Goal: Transaction & Acquisition: Book appointment/travel/reservation

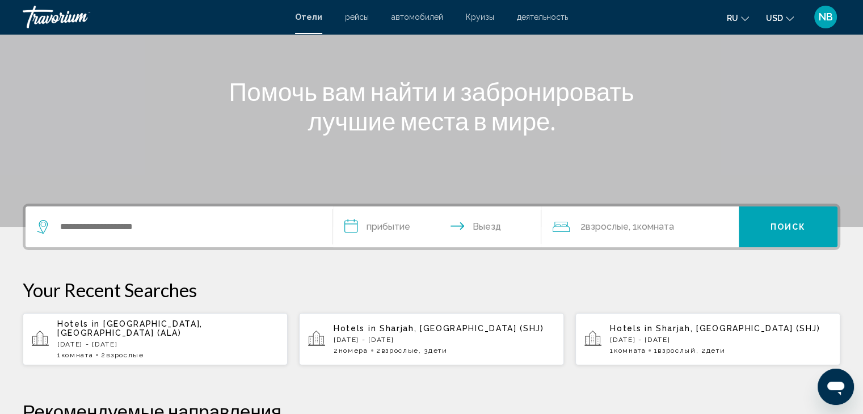
click at [69, 237] on div "Search widget" at bounding box center [179, 227] width 284 height 41
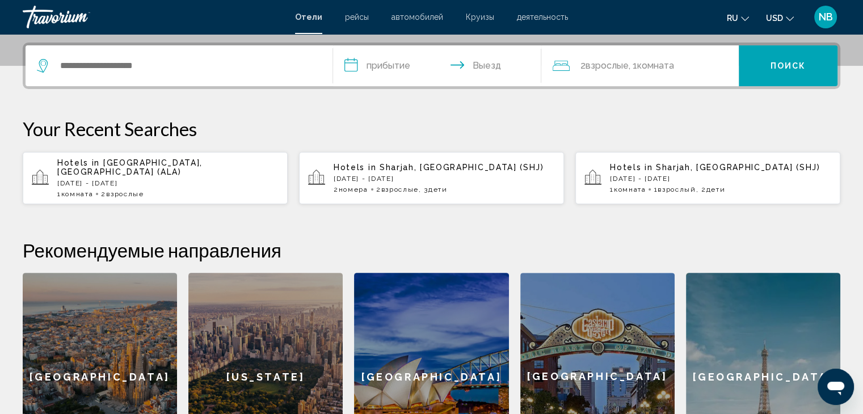
scroll to position [280, 0]
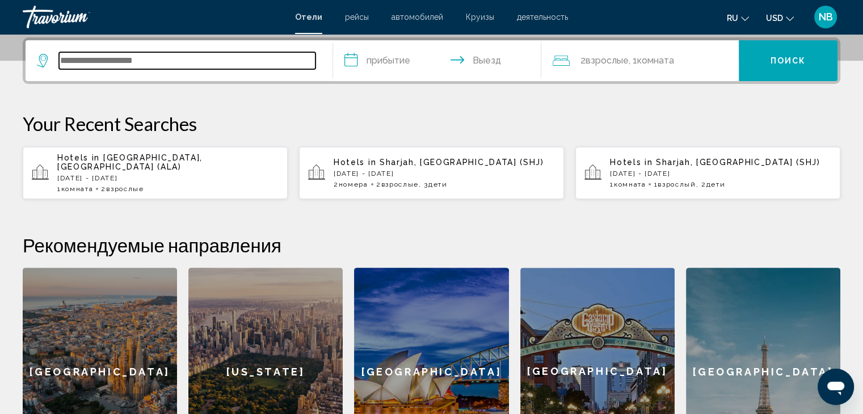
click at [62, 60] on input "Search widget" at bounding box center [187, 60] width 256 height 17
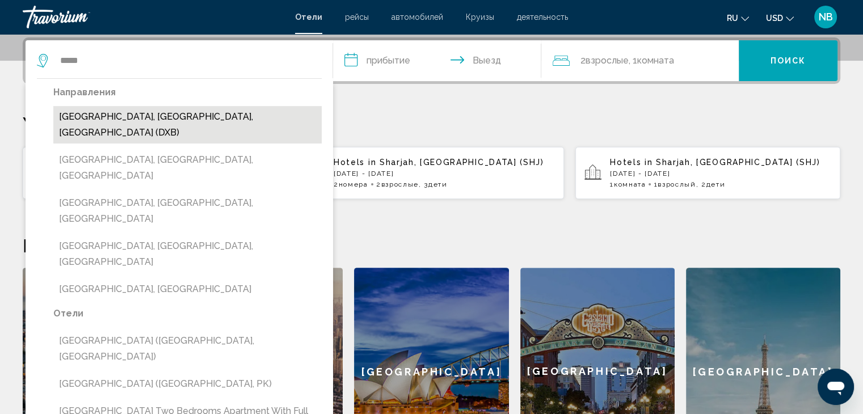
click at [120, 117] on button "Dubai, Dubai Emirate, United Arab Emirates (DXB)" at bounding box center [187, 124] width 268 height 37
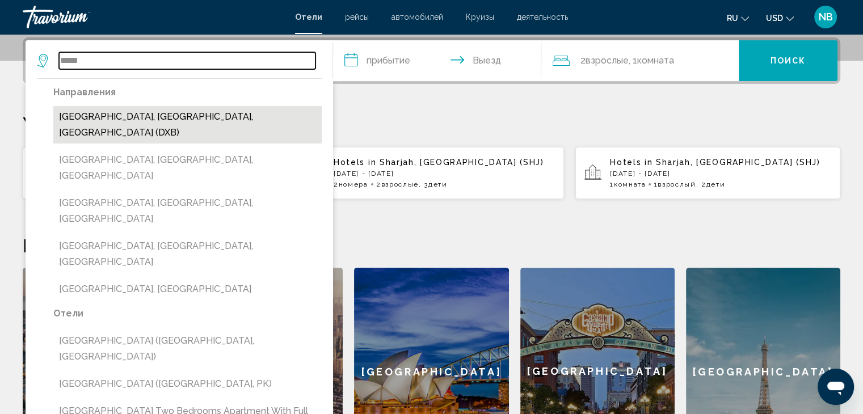
type input "**********"
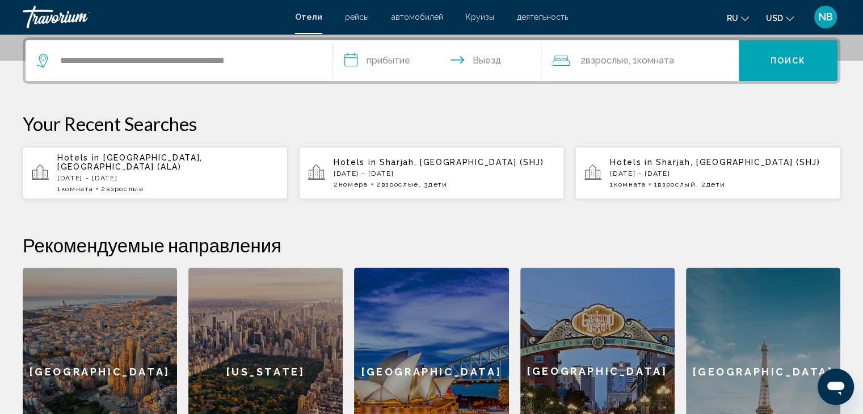
click at [357, 61] on input "**********" at bounding box center [439, 62] width 213 height 44
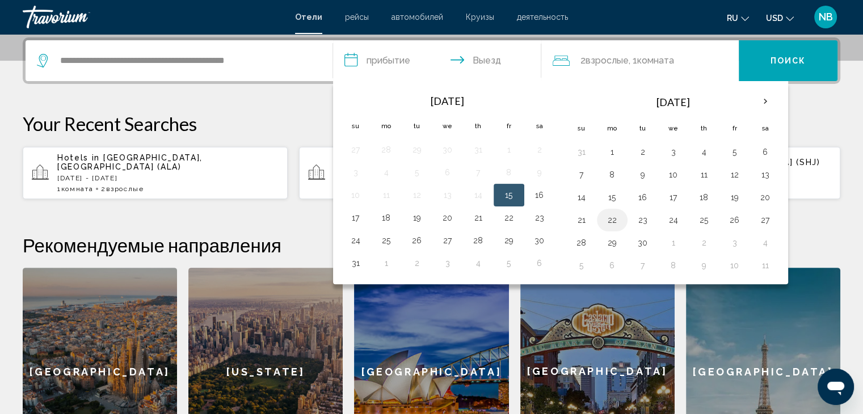
click at [614, 220] on button "22" at bounding box center [612, 220] width 18 height 16
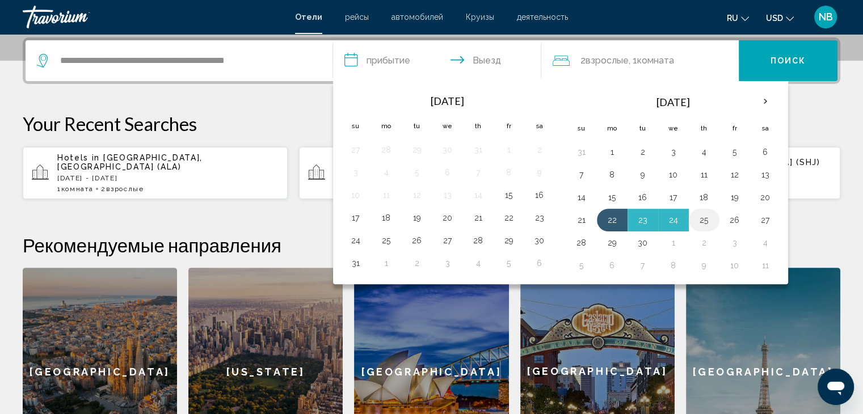
click at [708, 220] on button "25" at bounding box center [704, 220] width 18 height 16
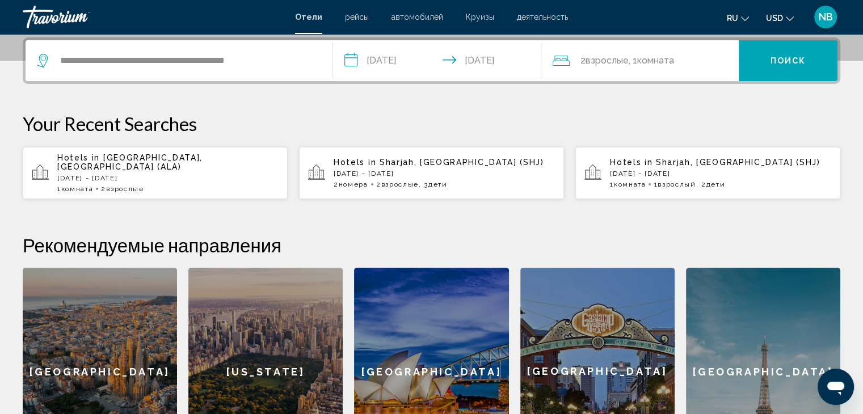
type input "**********"
click at [780, 63] on span "Поиск" at bounding box center [788, 61] width 36 height 9
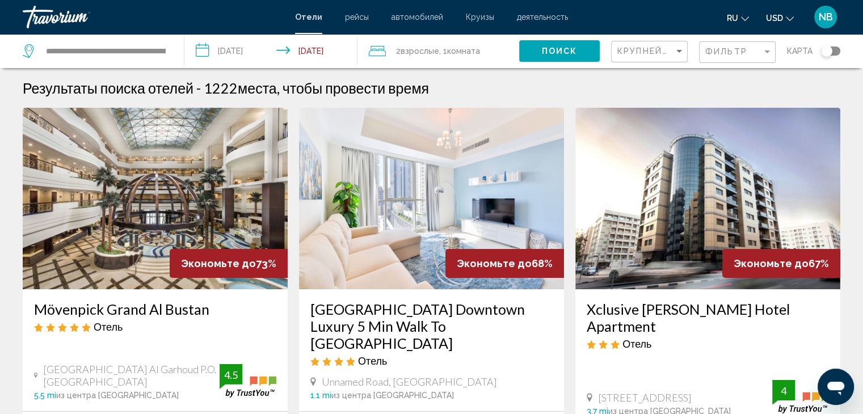
click at [833, 50] on div "Toggle map" at bounding box center [830, 51] width 19 height 9
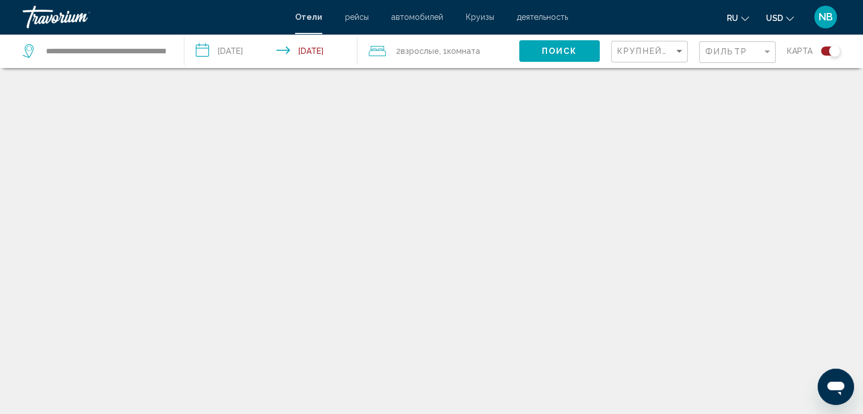
scroll to position [68, 0]
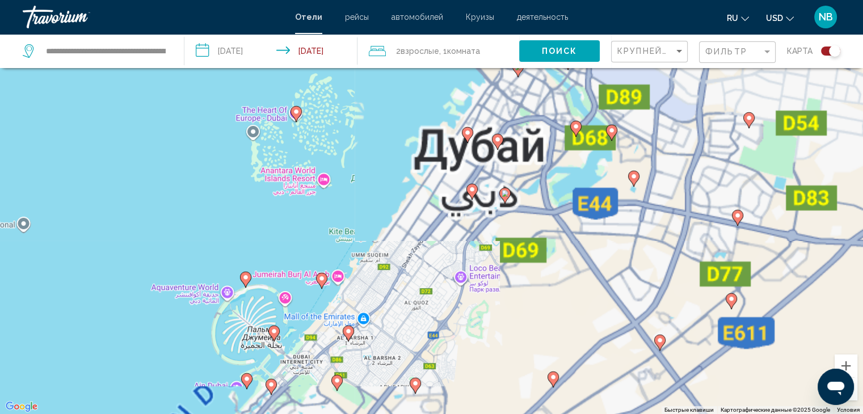
drag, startPoint x: 536, startPoint y: 128, endPoint x: 495, endPoint y: 224, distance: 104.2
click at [495, 224] on div "Чтобы активировать перетаскивание с помощью клавиатуры, нажмите Alt + Ввод. Пос…" at bounding box center [431, 207] width 863 height 414
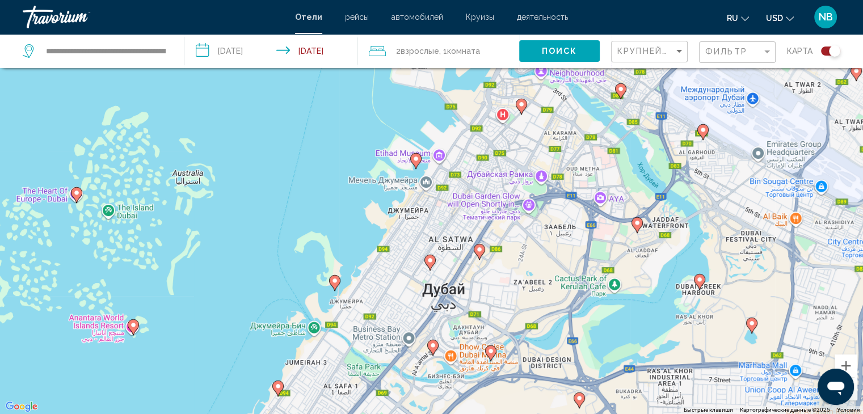
drag, startPoint x: 454, startPoint y: 152, endPoint x: 397, endPoint y: 292, distance: 151.2
click at [397, 292] on div "Чтобы активировать перетаскивание с помощью клавиатуры, нажмите Alt + Ввод. Пос…" at bounding box center [431, 207] width 863 height 414
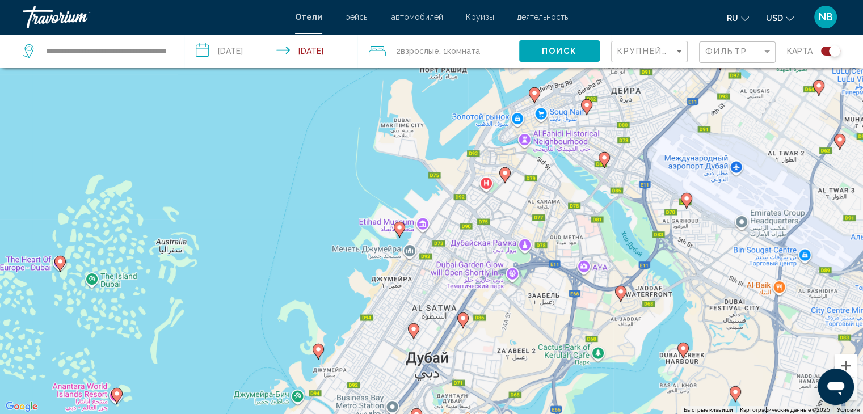
drag, startPoint x: 487, startPoint y: 161, endPoint x: 469, endPoint y: 230, distance: 70.9
click at [469, 230] on div "Чтобы активировать перетаскивание с помощью клавиатуры, нажмите Alt + Ввод. Пос…" at bounding box center [431, 207] width 863 height 414
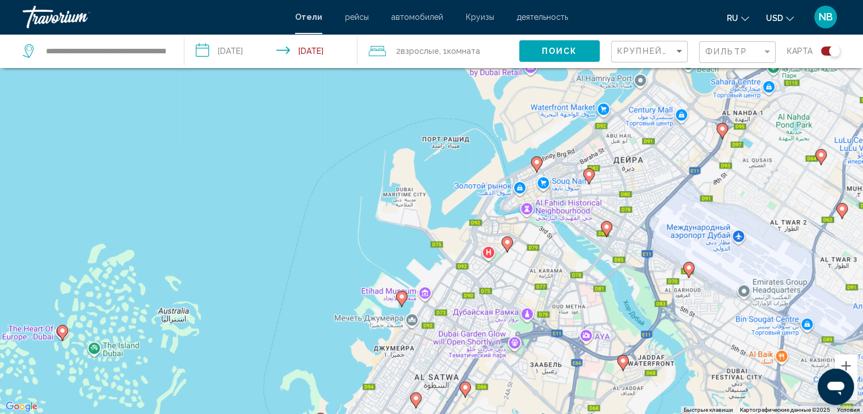
drag, startPoint x: 452, startPoint y: 180, endPoint x: 447, endPoint y: 246, distance: 66.5
click at [447, 246] on div "Чтобы активировать перетаскивание с помощью клавиатуры, нажмите Alt + Ввод. Пос…" at bounding box center [431, 207] width 863 height 414
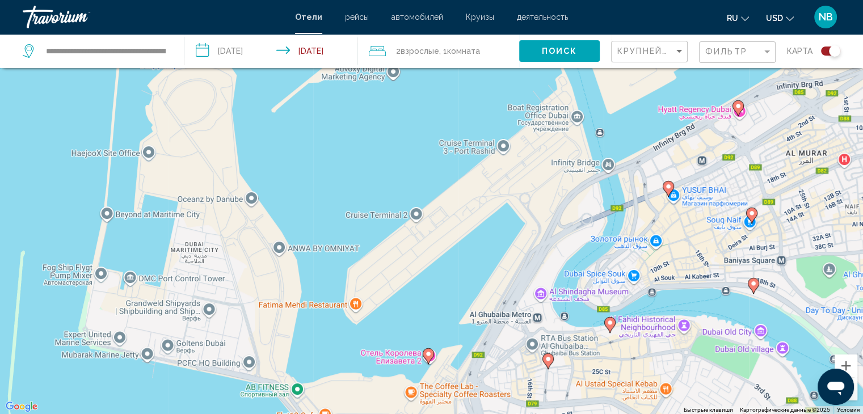
drag, startPoint x: 492, startPoint y: 151, endPoint x: 546, endPoint y: 264, distance: 124.9
click at [546, 264] on div "Чтобы активировать перетаскивание с помощью клавиатуры, нажмите Alt + Ввод. Пос…" at bounding box center [431, 207] width 863 height 414
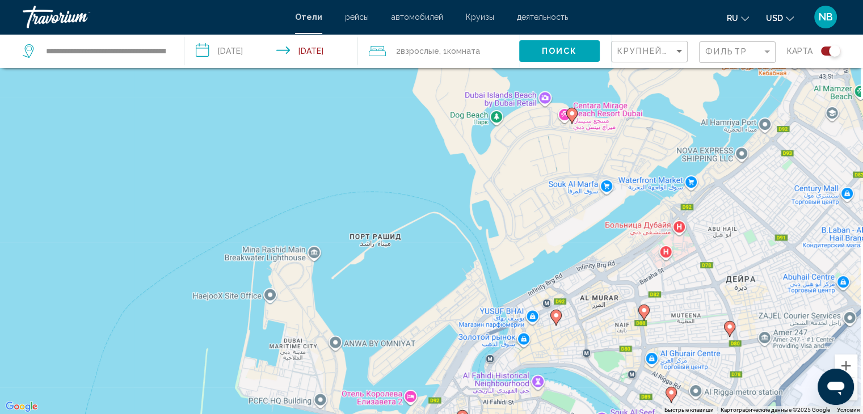
drag, startPoint x: 624, startPoint y: 238, endPoint x: 551, endPoint y: 362, distance: 144.2
click at [551, 362] on div "Чтобы активировать перетаскивание с помощью клавиатуры, нажмите Alt + Ввод. Пос…" at bounding box center [431, 207] width 863 height 414
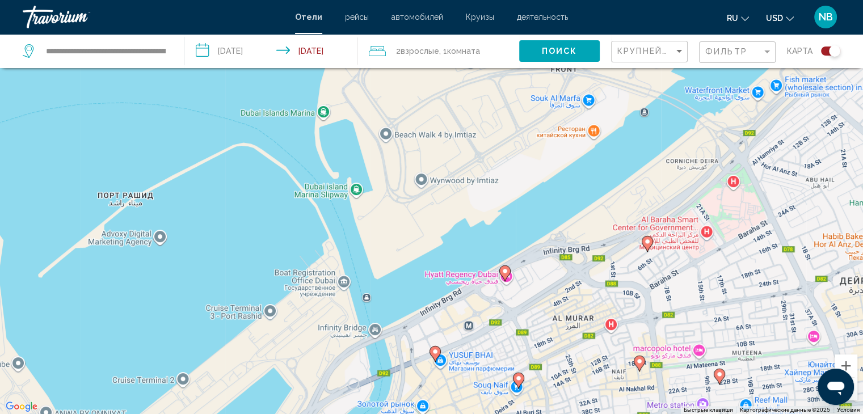
drag, startPoint x: 640, startPoint y: 223, endPoint x: 622, endPoint y: 228, distance: 18.9
click at [622, 228] on div "Чтобы активировать перетаскивание с помощью клавиатуры, нажмите Alt + Ввод. Пос…" at bounding box center [431, 207] width 863 height 414
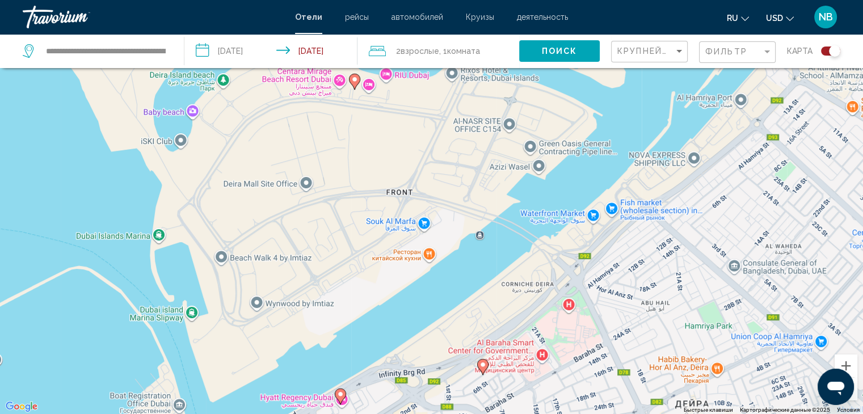
drag, startPoint x: 603, startPoint y: 148, endPoint x: 603, endPoint y: 269, distance: 121.4
click at [603, 269] on div "Чтобы активировать перетаскивание с помощью клавиатуры, нажмите Alt + Ввод. Пос…" at bounding box center [431, 207] width 863 height 414
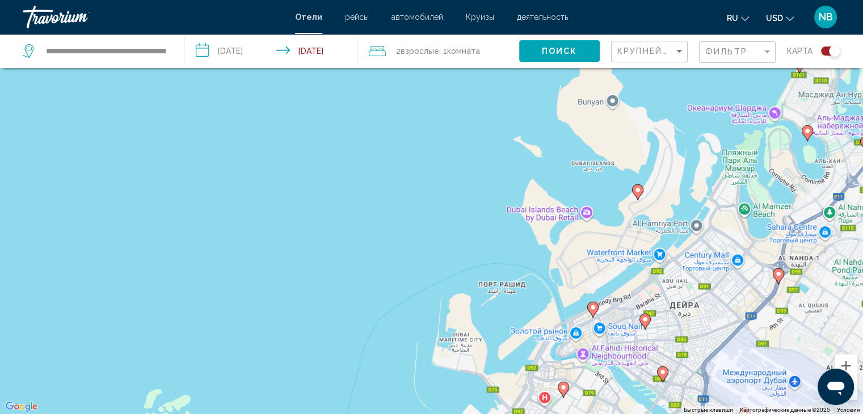
drag, startPoint x: 681, startPoint y: 180, endPoint x: 683, endPoint y: 221, distance: 41.5
click at [683, 221] on div "Чтобы активировать перетаскивание с помощью клавиатуры, нажмите Alt + Ввод. Пос…" at bounding box center [431, 207] width 863 height 414
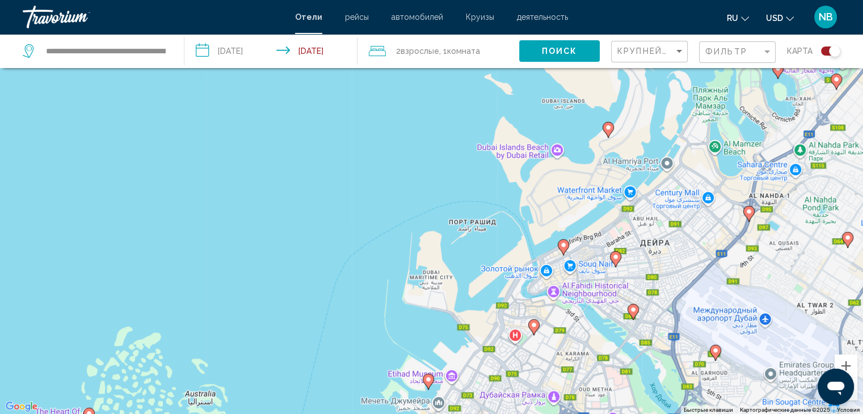
drag, startPoint x: 719, startPoint y: 241, endPoint x: 689, endPoint y: 179, distance: 69.5
click at [689, 179] on div "Чтобы активировать перетаскивание с помощью клавиатуры, нажмите Alt + Ввод. Пос…" at bounding box center [431, 207] width 863 height 414
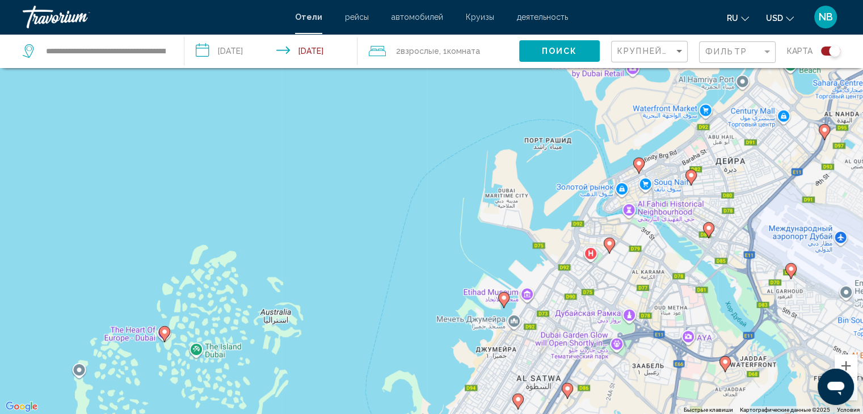
drag, startPoint x: 660, startPoint y: 239, endPoint x: 730, endPoint y: 139, distance: 121.5
click at [732, 144] on div "Чтобы активировать перетаскивание с помощью клавиатуры, нажмите Alt + Ввод. Пос…" at bounding box center [431, 207] width 863 height 414
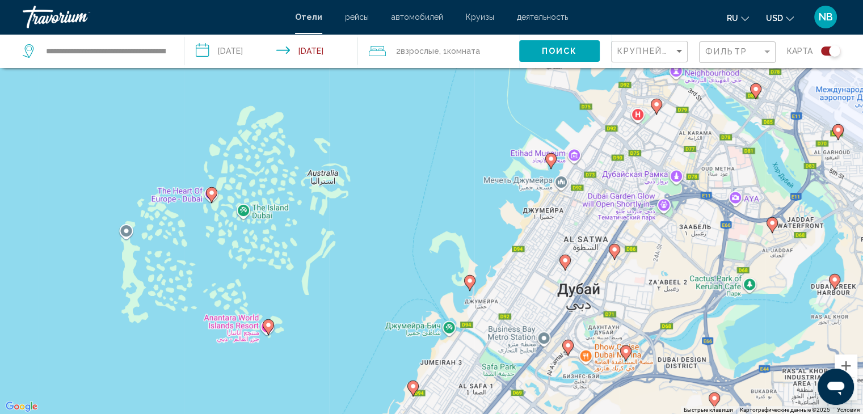
drag, startPoint x: 642, startPoint y: 258, endPoint x: 692, endPoint y: 124, distance: 142.9
click at [694, 128] on div "Чтобы активировать перетаскивание с помощью клавиатуры, нажмите Alt + Ввод. Пос…" at bounding box center [431, 207] width 863 height 414
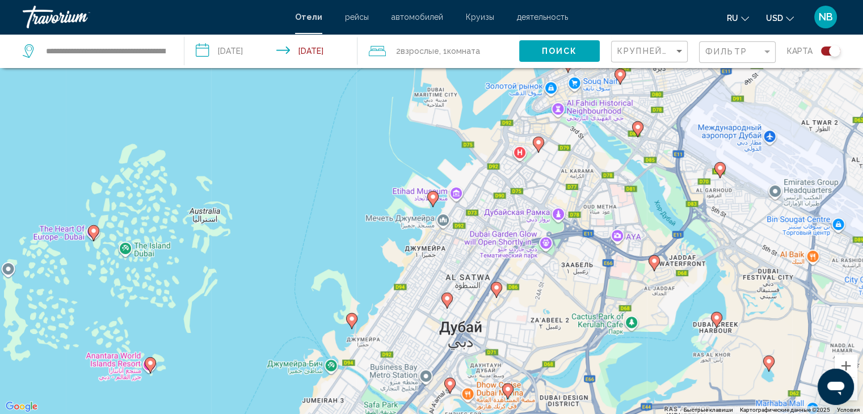
drag, startPoint x: 676, startPoint y: 234, endPoint x: 558, endPoint y: 286, distance: 128.3
click at [558, 286] on div "Чтобы активировать перетаскивание с помощью клавиатуры, нажмите Alt + Ввод. Пос…" at bounding box center [431, 207] width 863 height 414
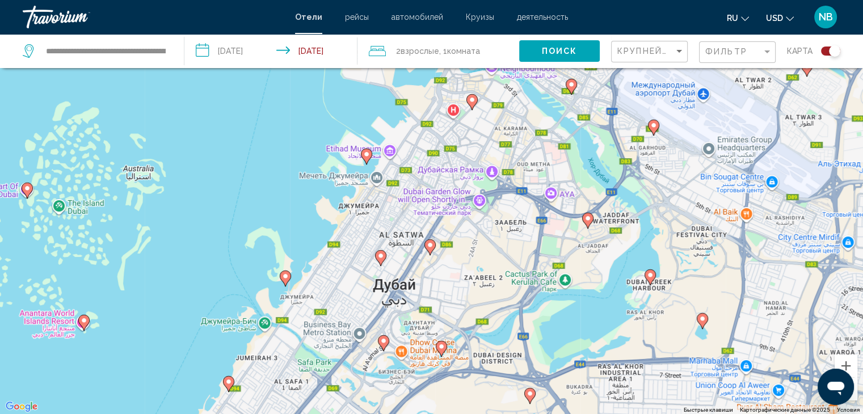
drag, startPoint x: 694, startPoint y: 314, endPoint x: 631, endPoint y: 272, distance: 76.2
click at [629, 272] on div "Чтобы активировать перетаскивание с помощью клавиатуры, нажмите Alt + Ввод. Пос…" at bounding box center [431, 207] width 863 height 414
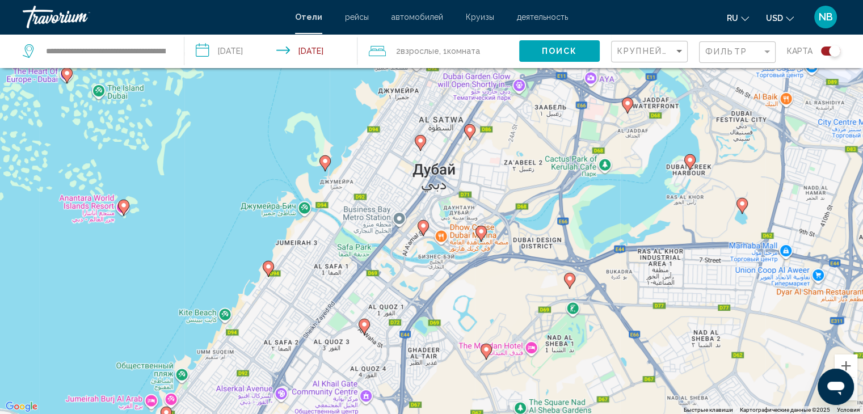
drag, startPoint x: 628, startPoint y: 332, endPoint x: 663, endPoint y: 216, distance: 120.8
click at [663, 216] on div "Чтобы активировать перетаскивание с помощью клавиатуры, нажмите Alt + Ввод. Пос…" at bounding box center [431, 207] width 863 height 414
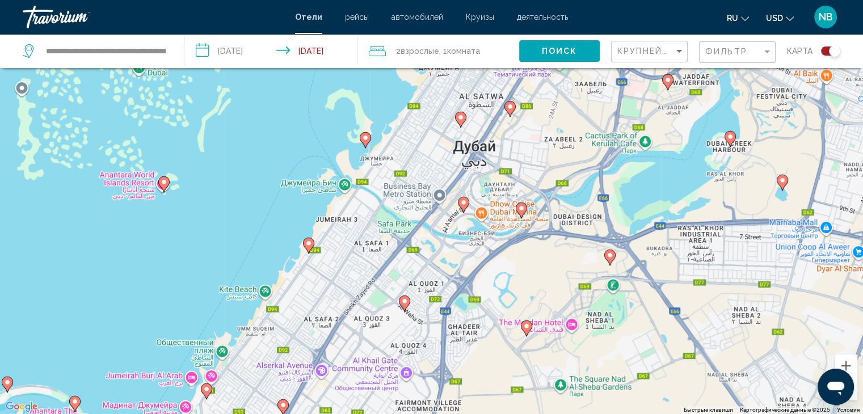
drag, startPoint x: 597, startPoint y: 289, endPoint x: 631, endPoint y: 266, distance: 41.7
click at [635, 266] on div "Чтобы активировать перетаскивание с помощью клавиатуры, нажмите Alt + Ввод. Пос…" at bounding box center [431, 207] width 863 height 414
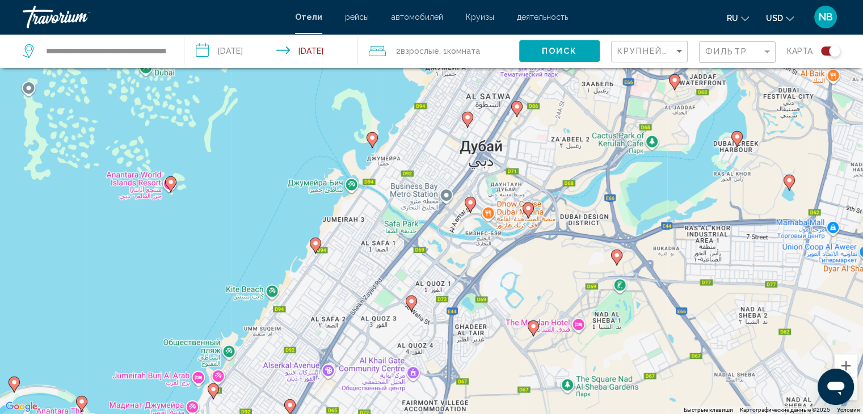
drag, startPoint x: 506, startPoint y: 307, endPoint x: 515, endPoint y: 307, distance: 9.1
click at [515, 307] on div "Чтобы активировать перетаскивание с помощью клавиатуры, нажмите Alt + Ввод. Пос…" at bounding box center [431, 207] width 863 height 414
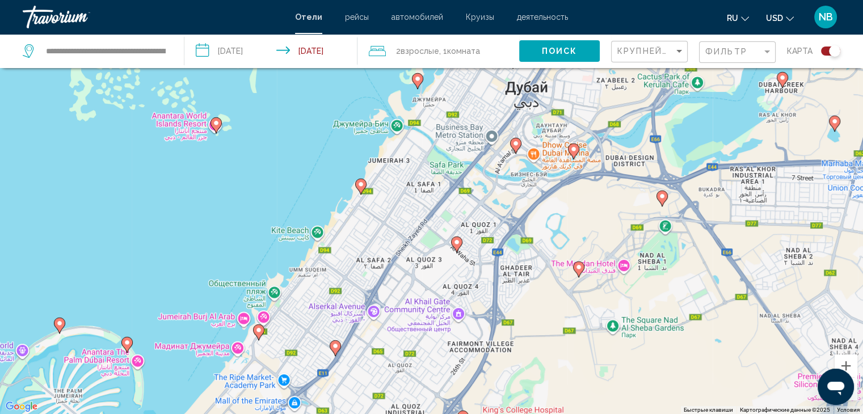
drag, startPoint x: 603, startPoint y: 236, endPoint x: 649, endPoint y: 177, distance: 75.1
click at [649, 177] on div "Чтобы активировать перетаскивание с помощью клавиатуры, нажмите Alt + Ввод. Пос…" at bounding box center [431, 207] width 863 height 414
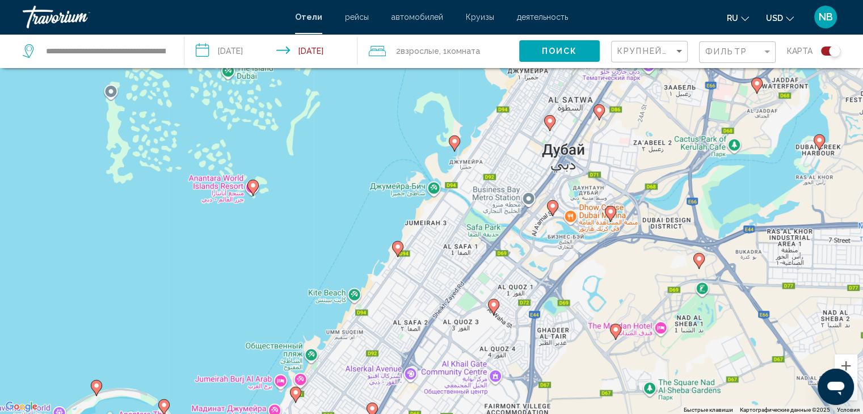
drag, startPoint x: 304, startPoint y: 329, endPoint x: 340, endPoint y: 393, distance: 74.0
click at [340, 393] on div "Чтобы активировать перетаскивание с помощью клавиатуры, нажмите Alt + Ввод. Пос…" at bounding box center [431, 207] width 863 height 414
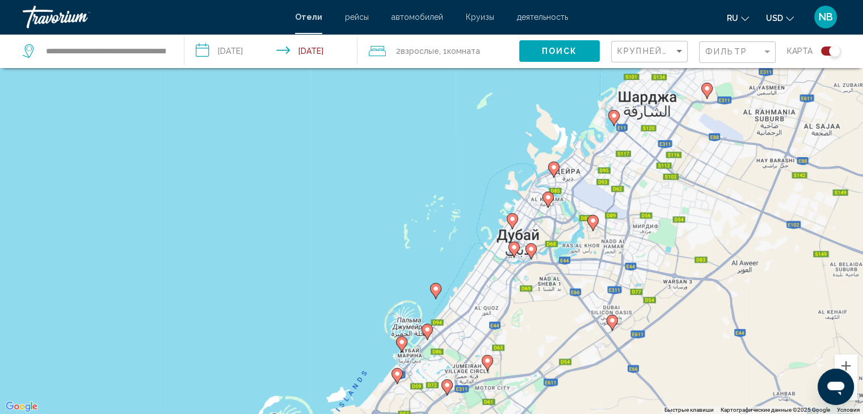
click at [590, 291] on div "Чтобы активировать перетаскивание с помощью клавиатуры, нажмите Alt + Ввод. Пос…" at bounding box center [431, 207] width 863 height 414
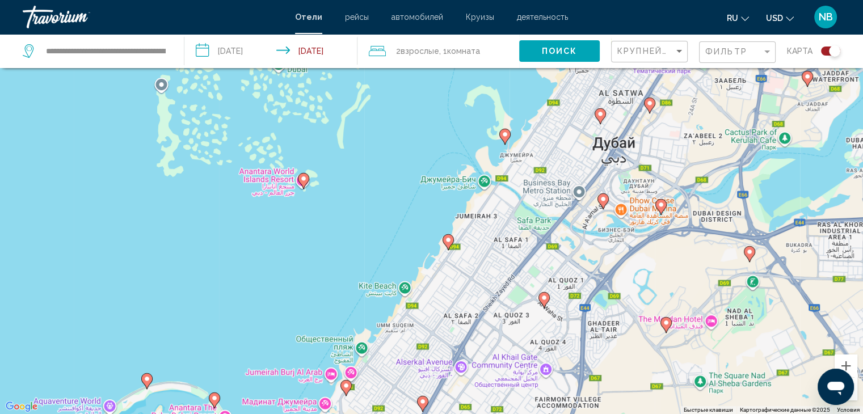
drag, startPoint x: 458, startPoint y: 273, endPoint x: 541, endPoint y: 196, distance: 112.8
click at [541, 196] on div "Чтобы активировать перетаскивание с помощью клавиатуры, нажмите Alt + Ввод. Пос…" at bounding box center [431, 207] width 863 height 414
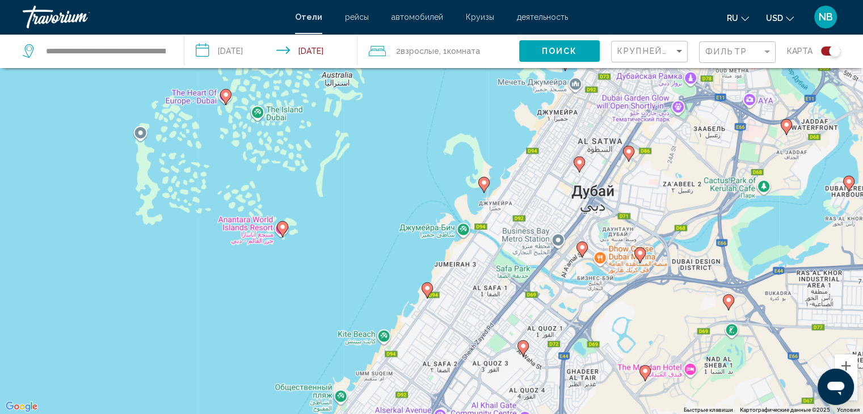
drag, startPoint x: 458, startPoint y: 316, endPoint x: 439, endPoint y: 359, distance: 47.2
click at [439, 359] on div "Чтобы активировать перетаскивание с помощью клавиатуры, нажмите Alt + Ввод. Пос…" at bounding box center [431, 207] width 863 height 414
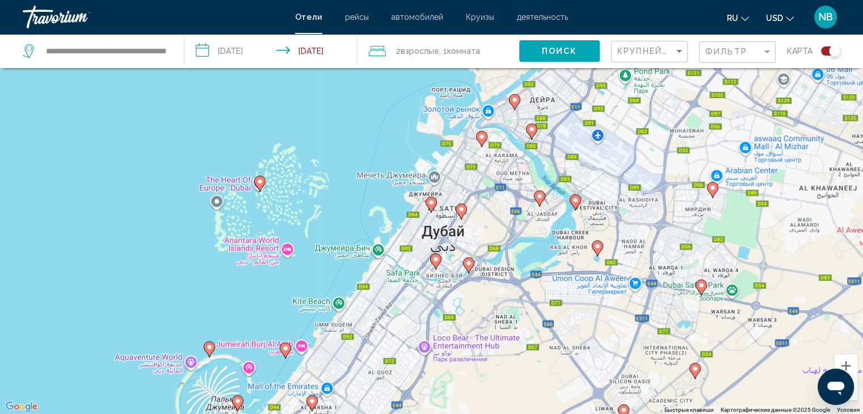
drag, startPoint x: 631, startPoint y: 301, endPoint x: 552, endPoint y: 279, distance: 82.3
click at [552, 279] on div "Чтобы активировать перетаскивание с помощью клавиатуры, нажмите Alt + Ввод. Пос…" at bounding box center [431, 207] width 863 height 414
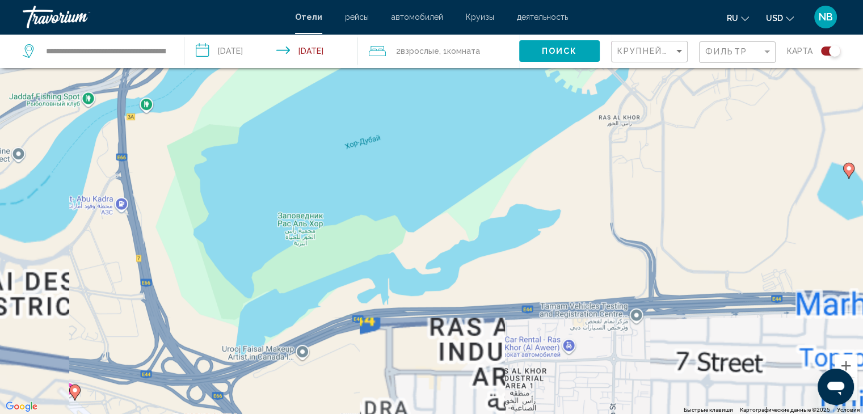
drag, startPoint x: 563, startPoint y: 212, endPoint x: 557, endPoint y: 221, distance: 10.7
click at [557, 221] on div "Чтобы активировать перетаскивание с помощью клавиатуры, нажмите Alt + Ввод. Пос…" at bounding box center [431, 207] width 863 height 414
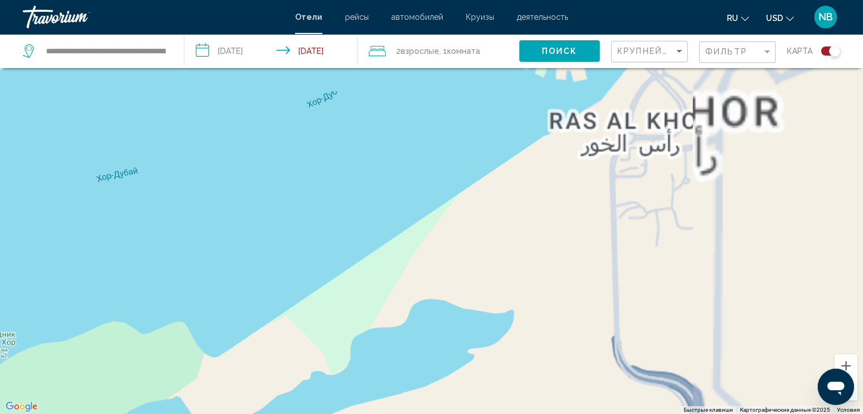
drag, startPoint x: 613, startPoint y: 157, endPoint x: 568, endPoint y: 271, distance: 122.3
click at [568, 271] on div "Чтобы активировать перетаскивание с помощью клавиатуры, нажмите Alt + Ввод. Пос…" at bounding box center [431, 207] width 863 height 414
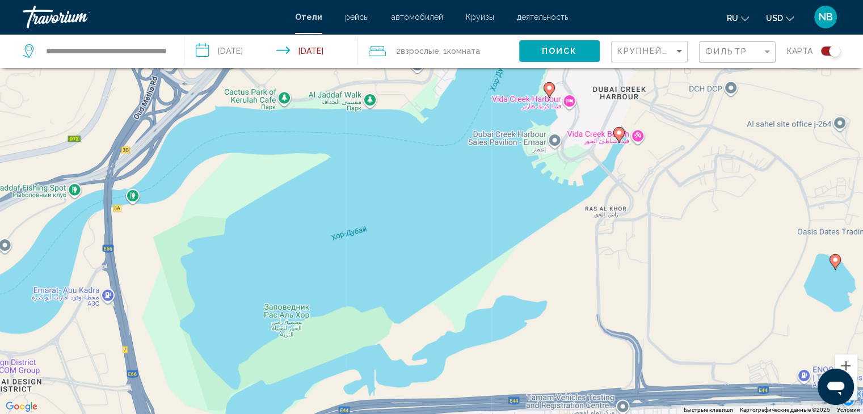
drag, startPoint x: 548, startPoint y: 187, endPoint x: 551, endPoint y: 199, distance: 12.8
click at [551, 199] on div "Чтобы активировать перетаскивание с помощью клавиатуры, нажмите Alt + Ввод. Пос…" at bounding box center [431, 207] width 863 height 414
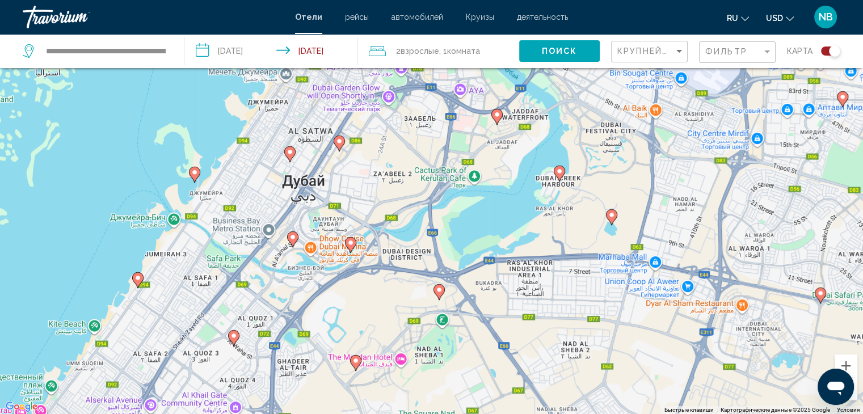
drag, startPoint x: 614, startPoint y: 171, endPoint x: 590, endPoint y: 157, distance: 27.7
click at [592, 155] on div "Чтобы активировать перетаскивание с помощью клавиатуры, нажмите Alt + Ввод. Пос…" at bounding box center [431, 207] width 863 height 414
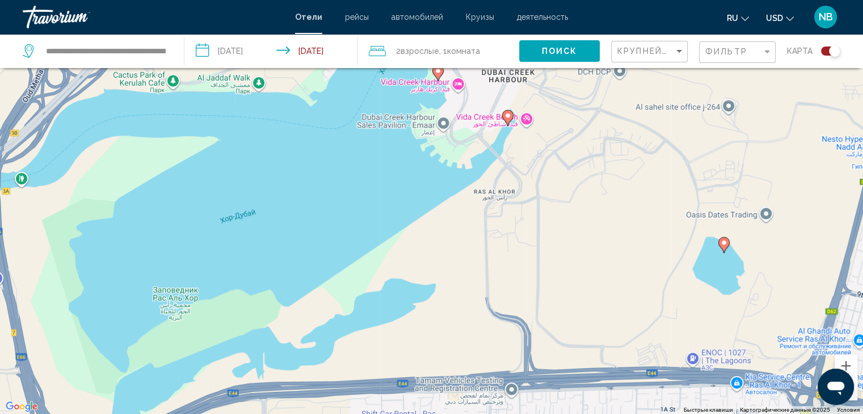
drag, startPoint x: 418, startPoint y: 149, endPoint x: 448, endPoint y: 189, distance: 50.6
click at [448, 189] on div "Чтобы активировать перетаскивание с помощью клавиатуры, нажмите Alt + Ввод. Пос…" at bounding box center [431, 207] width 863 height 414
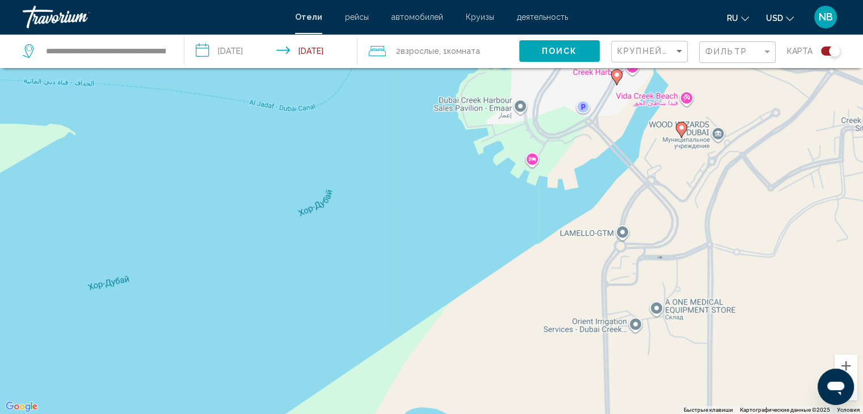
drag, startPoint x: 444, startPoint y: 209, endPoint x: 552, endPoint y: 262, distance: 120.0
click at [558, 260] on div "Чтобы активировать перетаскивание с помощью клавиатуры, нажмите Alt + Ввод. Пос…" at bounding box center [431, 207] width 863 height 414
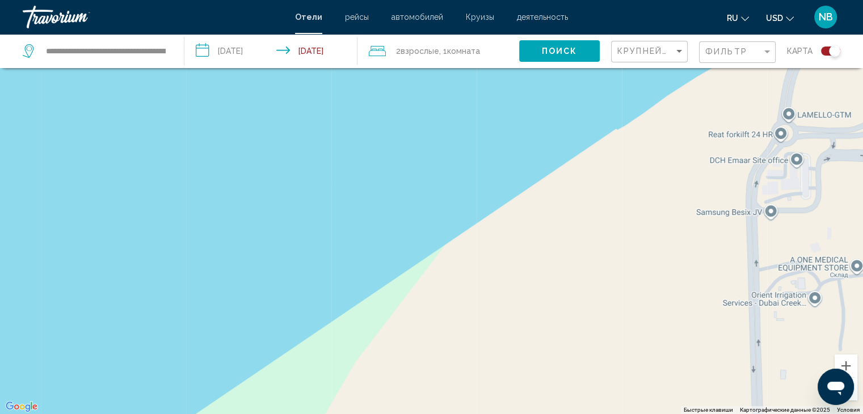
drag, startPoint x: 567, startPoint y: 264, endPoint x: 641, endPoint y: 175, distance: 115.2
click at [641, 175] on div "Чтобы активировать перетаскивание с помощью клавиатуры, нажмите Alt + Ввод. Пос…" at bounding box center [431, 207] width 863 height 414
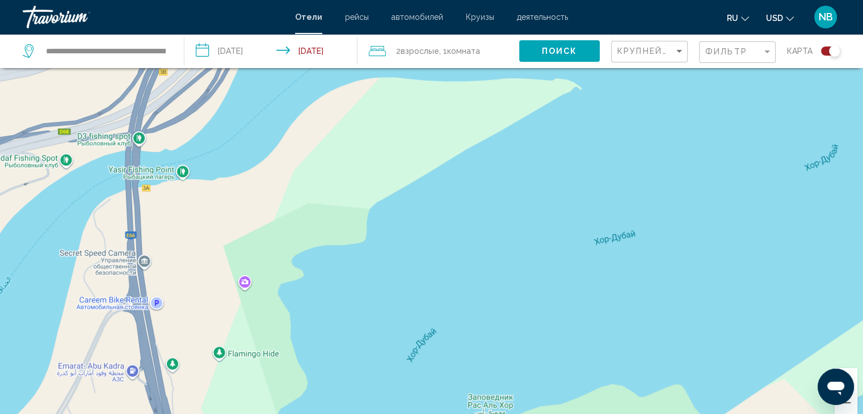
scroll to position [136, 0]
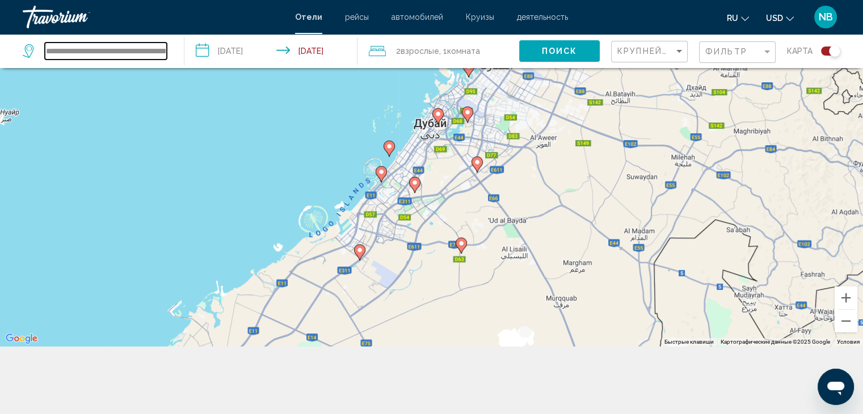
click at [62, 50] on input "**********" at bounding box center [106, 51] width 122 height 17
paste input "**********"
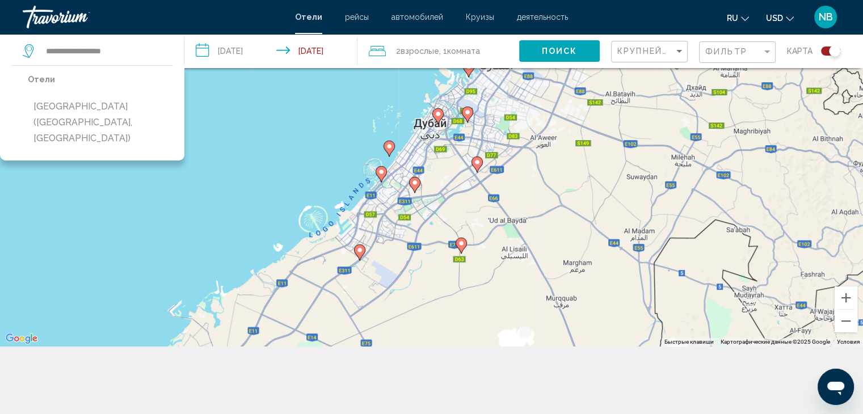
click at [576, 53] on span "Поиск" at bounding box center [560, 51] width 36 height 9
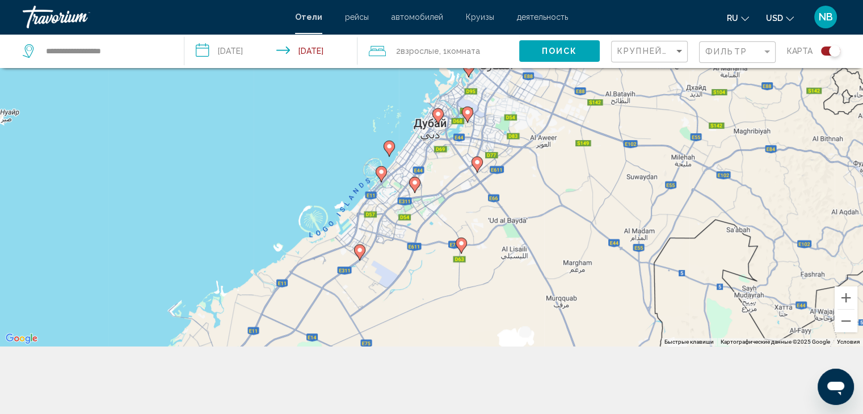
click at [821, 50] on div "Toggle map" at bounding box center [830, 51] width 19 height 9
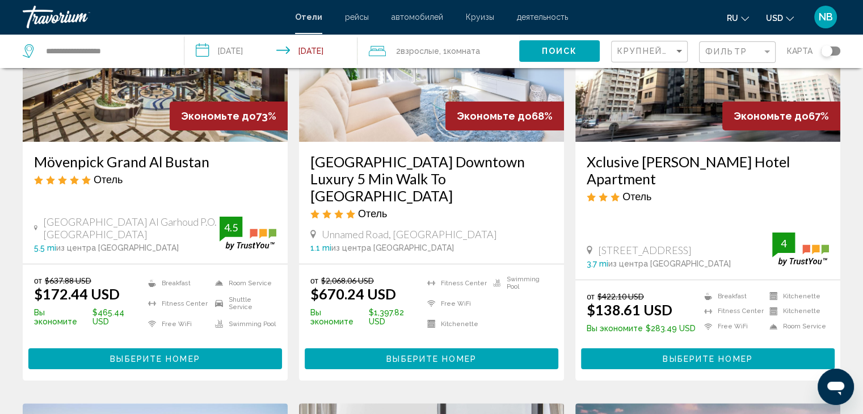
click at [566, 50] on span "Поиск" at bounding box center [560, 51] width 36 height 9
click at [557, 47] on span "Поиск" at bounding box center [560, 51] width 36 height 9
click at [563, 49] on span "Поиск" at bounding box center [560, 51] width 36 height 9
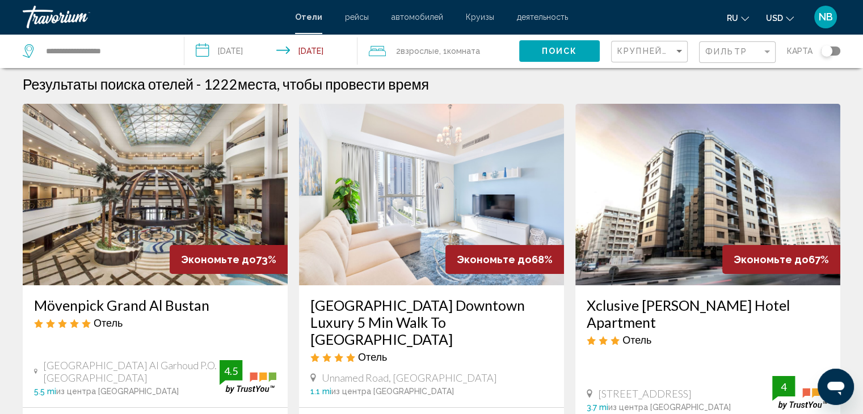
scroll to position [0, 0]
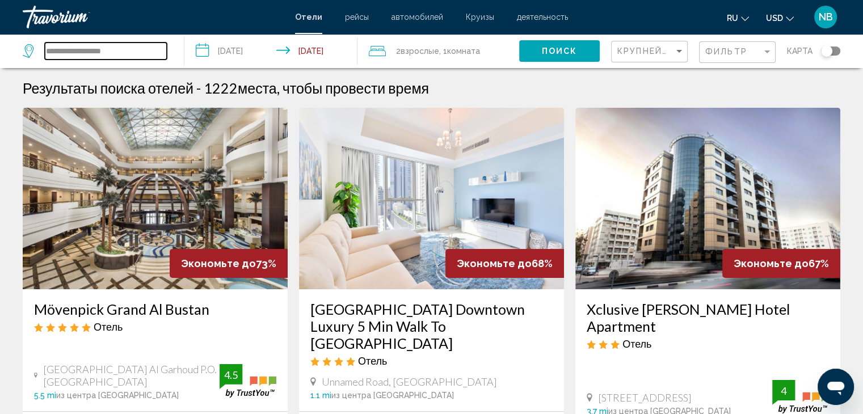
click at [127, 46] on input "**********" at bounding box center [106, 51] width 122 height 17
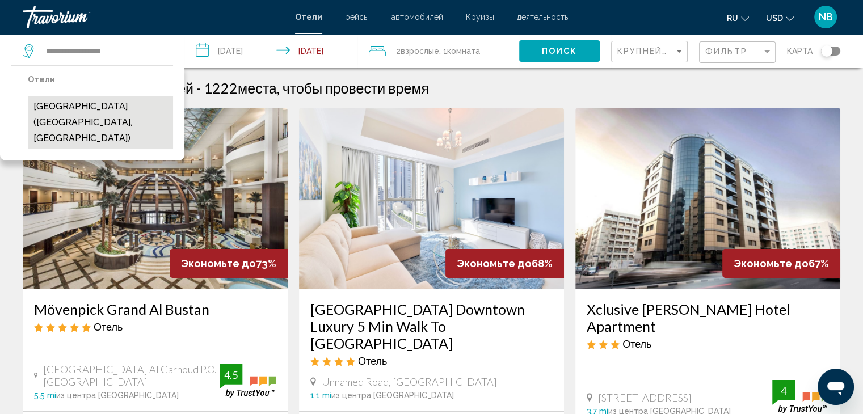
click at [129, 109] on button "[GEOGRAPHIC_DATA] ([GEOGRAPHIC_DATA], [GEOGRAPHIC_DATA])" at bounding box center [100, 122] width 145 height 53
type input "**********"
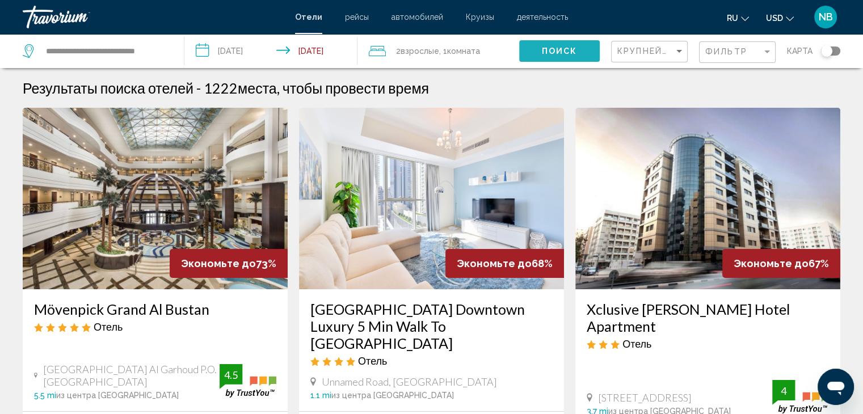
click at [577, 50] on button "Поиск" at bounding box center [559, 50] width 81 height 21
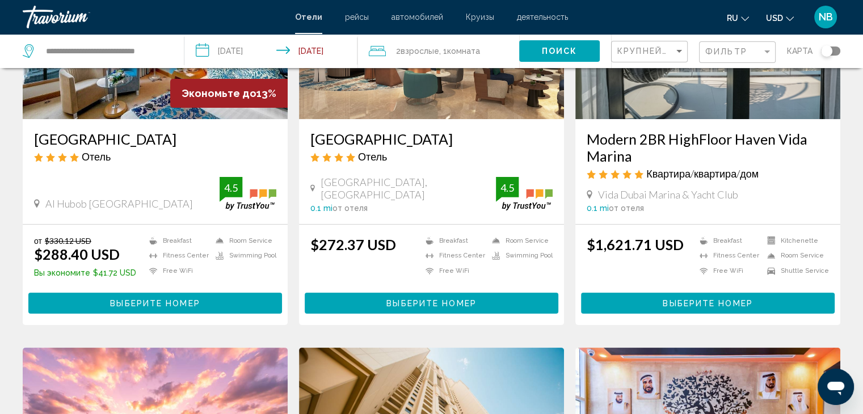
scroll to position [113, 0]
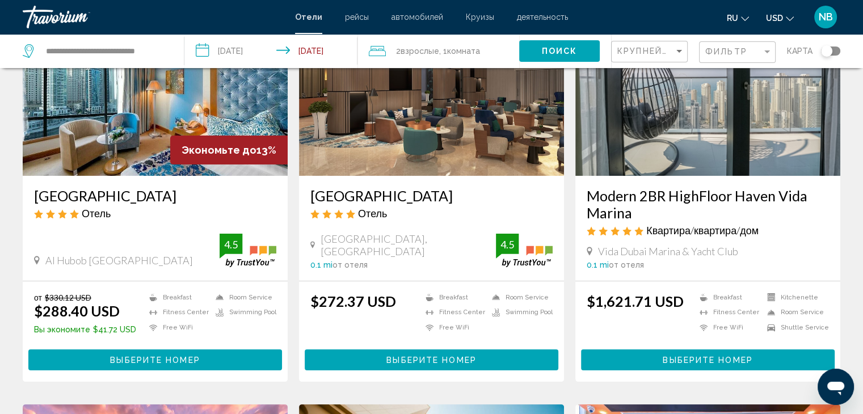
click at [148, 357] on span "Выберите номер" at bounding box center [155, 360] width 90 height 9
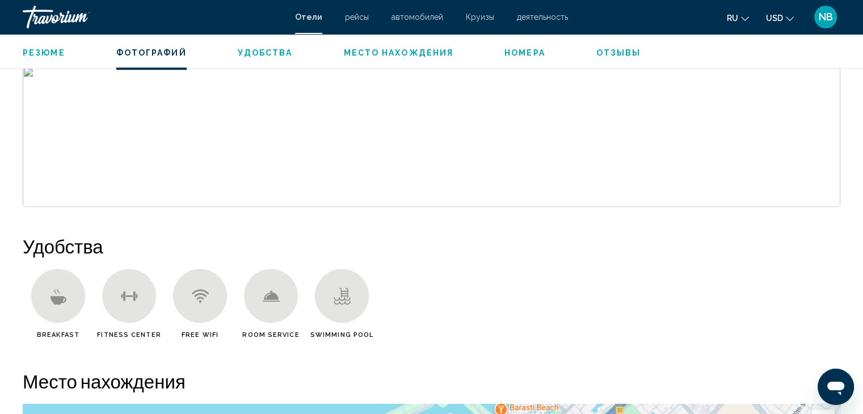
scroll to position [738, 0]
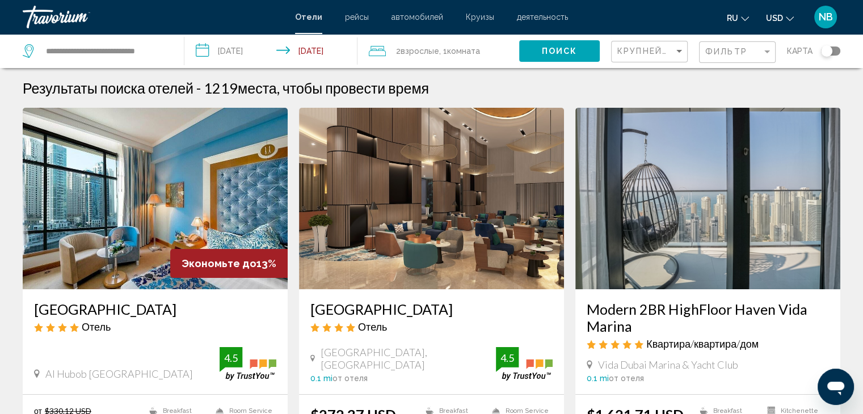
click at [428, 55] on span "2 Взрослый Взрослые" at bounding box center [417, 51] width 43 height 16
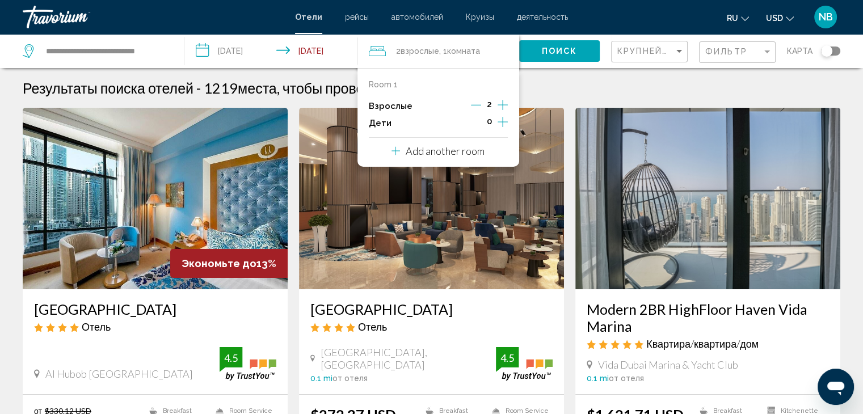
click at [502, 121] on icon "Increment children" at bounding box center [503, 122] width 10 height 14
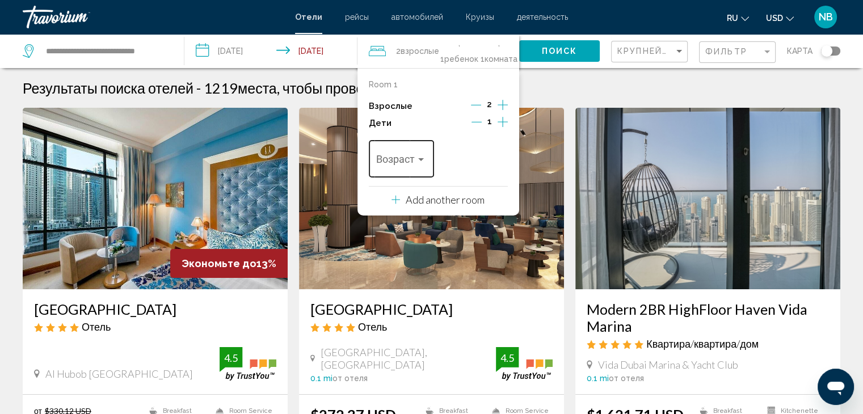
click at [419, 157] on div "Travelers: 2 adults, 1 child" at bounding box center [421, 159] width 10 height 9
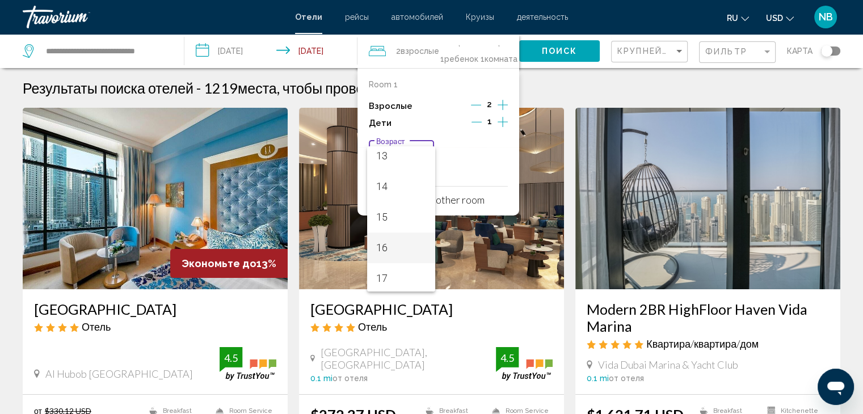
scroll to position [406, 0]
click at [481, 155] on div at bounding box center [431, 207] width 863 height 414
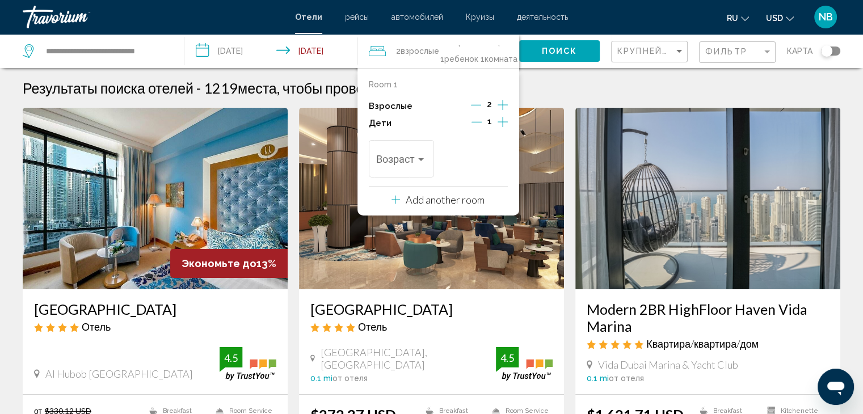
click at [474, 107] on icon "Decrement adults" at bounding box center [476, 105] width 10 height 10
click at [423, 166] on div "Travelers: 1 adult, 1 child" at bounding box center [401, 161] width 50 height 11
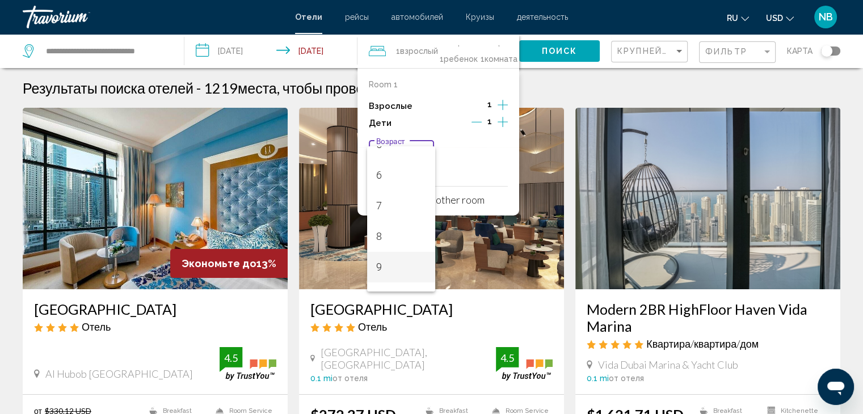
scroll to position [227, 0]
click at [389, 241] on span "10" at bounding box center [401, 241] width 50 height 31
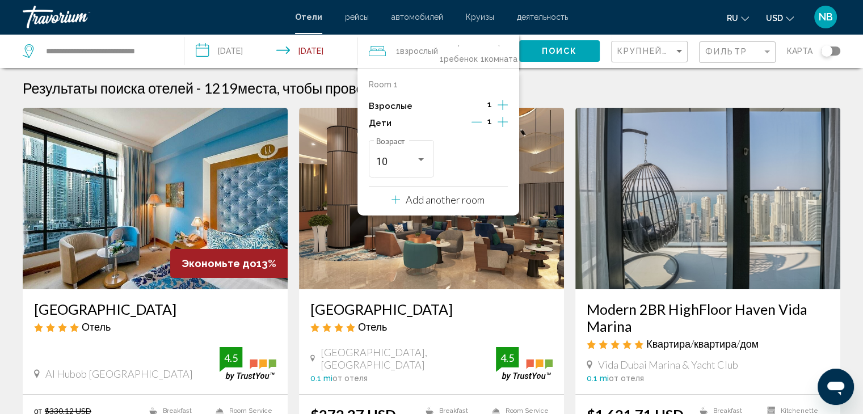
click at [505, 119] on icon "Increment children" at bounding box center [503, 122] width 10 height 14
click at [499, 152] on div "Возраст" at bounding box center [475, 157] width 50 height 40
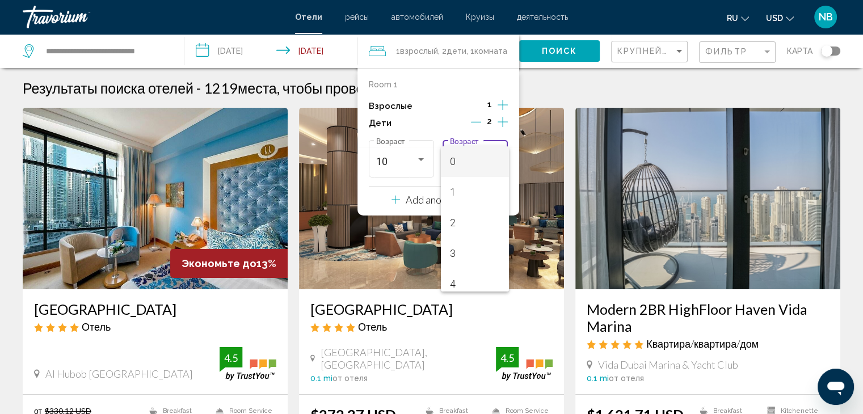
click at [443, 94] on div at bounding box center [431, 207] width 863 height 414
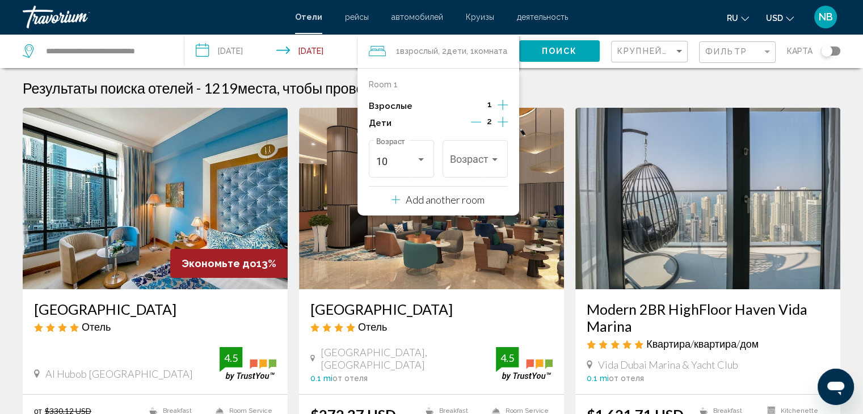
click at [499, 105] on icon "Increment adults" at bounding box center [503, 105] width 10 height 10
click at [501, 122] on icon "Increment children" at bounding box center [503, 122] width 10 height 10
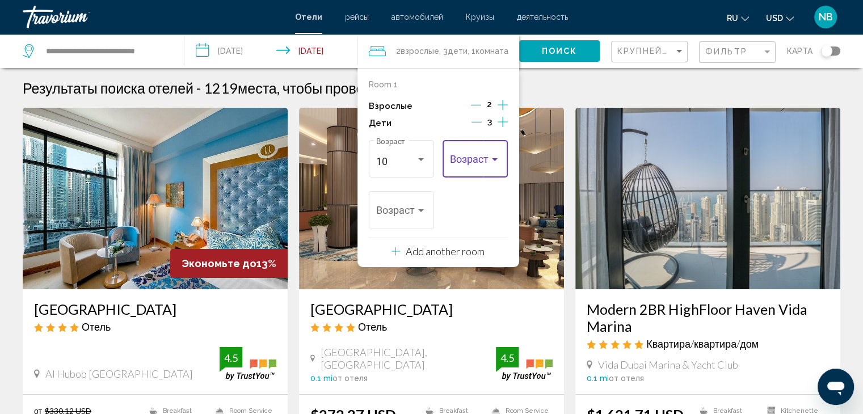
click at [499, 161] on div "Travelers: 2 adults, 3 children" at bounding box center [495, 159] width 10 height 9
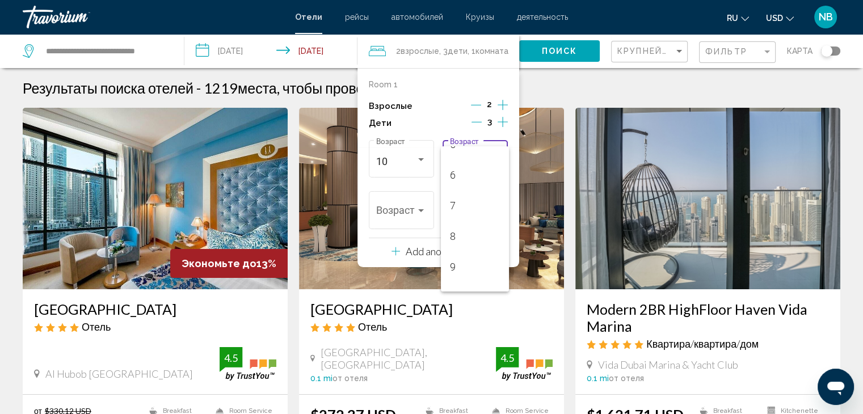
scroll to position [284, 0]
click at [462, 238] on span "12" at bounding box center [475, 245] width 50 height 31
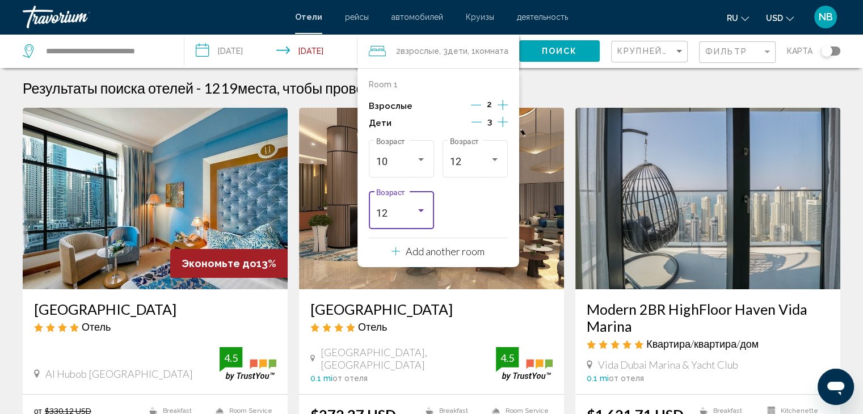
click at [422, 212] on div "Travelers: 2 adults, 3 children" at bounding box center [421, 211] width 10 height 9
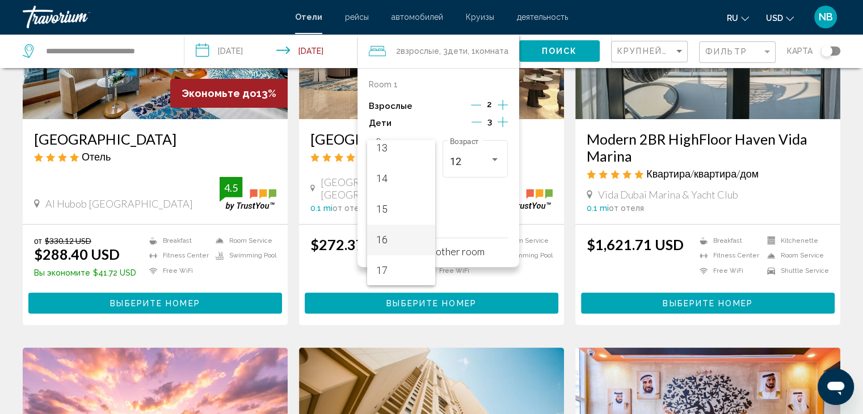
scroll to position [406, 0]
click at [399, 209] on span "15" at bounding box center [401, 208] width 50 height 31
click at [574, 45] on button "Поиск" at bounding box center [559, 50] width 81 height 21
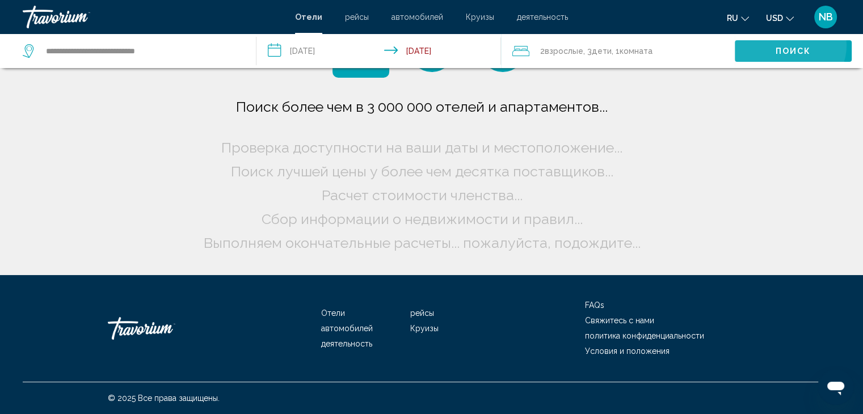
scroll to position [0, 0]
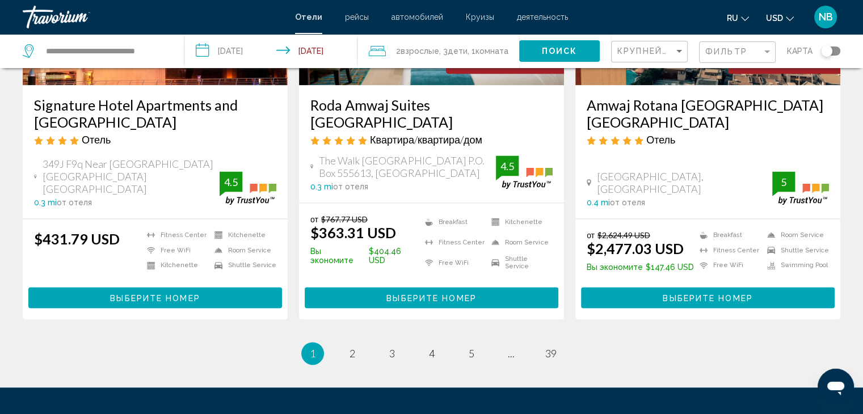
scroll to position [1537, 0]
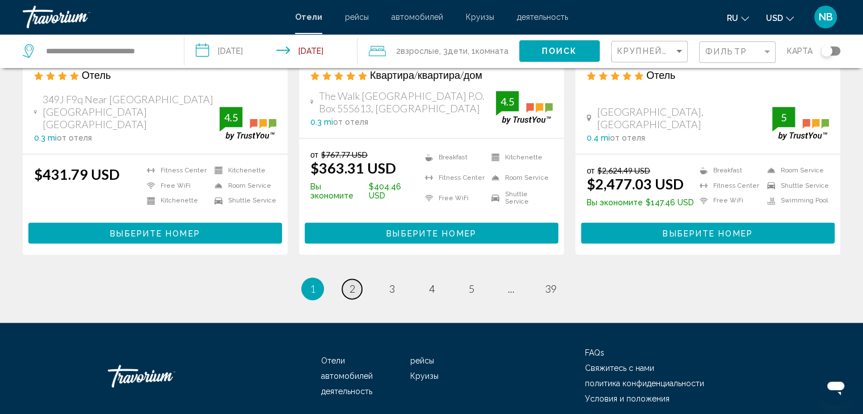
click at [350, 283] on span "2" at bounding box center [352, 289] width 6 height 12
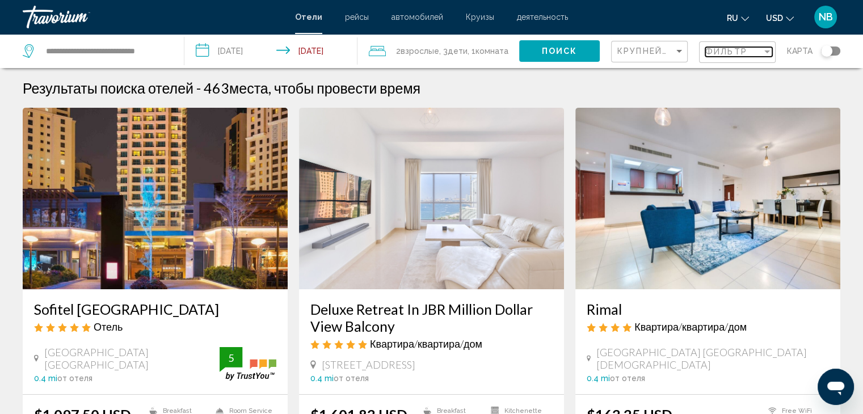
click at [714, 56] on span "Фильтр" at bounding box center [726, 51] width 42 height 9
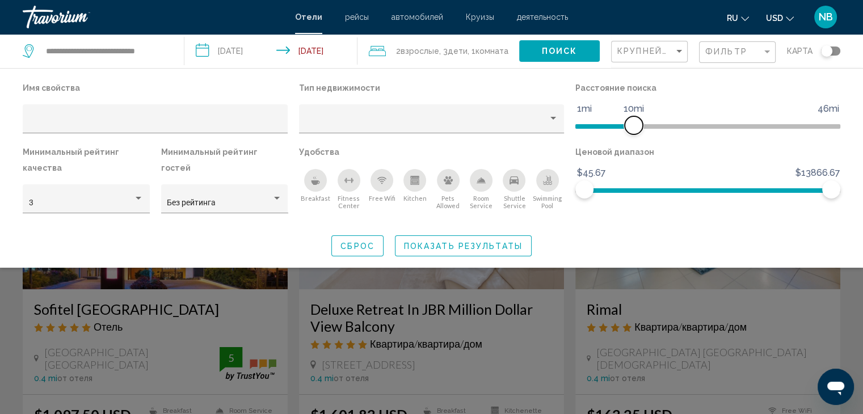
drag, startPoint x: 743, startPoint y: 122, endPoint x: 634, endPoint y: 129, distance: 109.2
click at [634, 129] on span "Hotel Filters" at bounding box center [634, 125] width 18 height 18
drag, startPoint x: 642, startPoint y: 125, endPoint x: 654, endPoint y: 126, distance: 11.4
click at [654, 126] on span "Hotel Filters" at bounding box center [656, 125] width 18 height 18
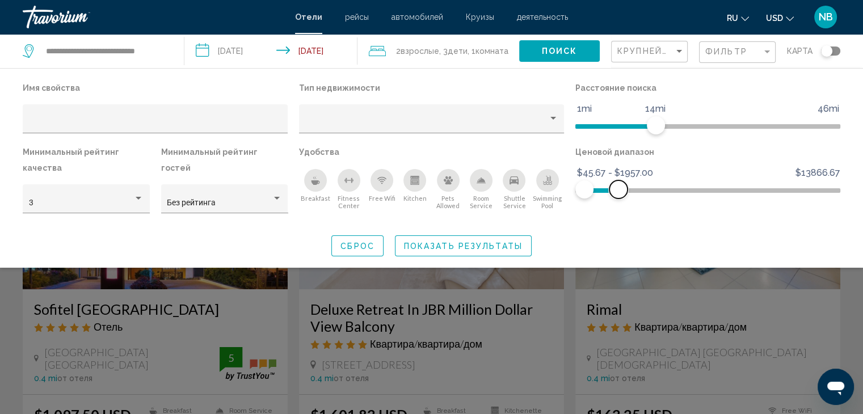
drag, startPoint x: 829, startPoint y: 188, endPoint x: 618, endPoint y: 189, distance: 210.5
click at [618, 189] on span "Hotel Filters" at bounding box center [618, 189] width 18 height 18
drag, startPoint x: 617, startPoint y: 193, endPoint x: 602, endPoint y: 193, distance: 14.8
click at [602, 193] on span "Hotel Filters" at bounding box center [602, 189] width 18 height 18
click at [503, 251] on button "Показать результаты" at bounding box center [463, 245] width 137 height 21
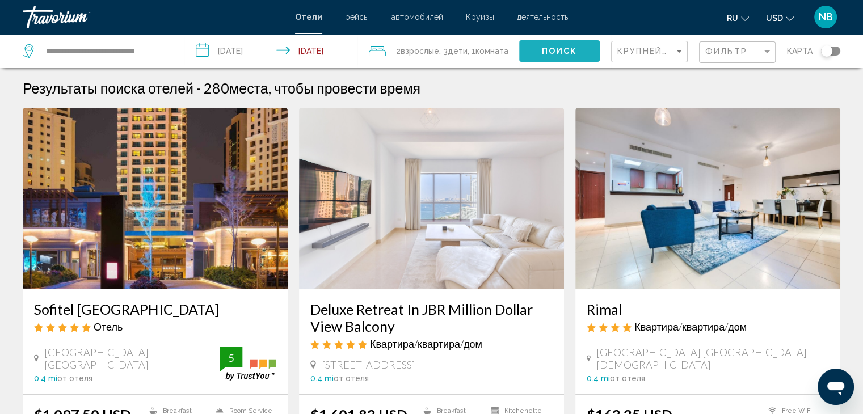
click at [549, 53] on span "Поиск" at bounding box center [560, 51] width 36 height 9
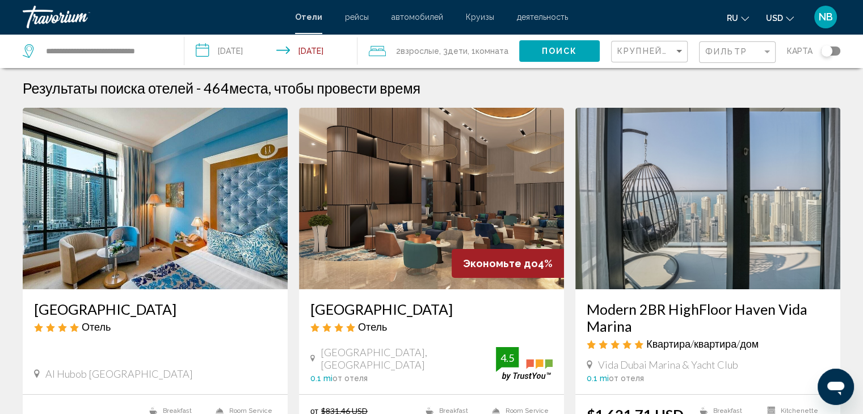
click at [432, 44] on span "2 Взрослый Взрослые" at bounding box center [417, 51] width 43 height 16
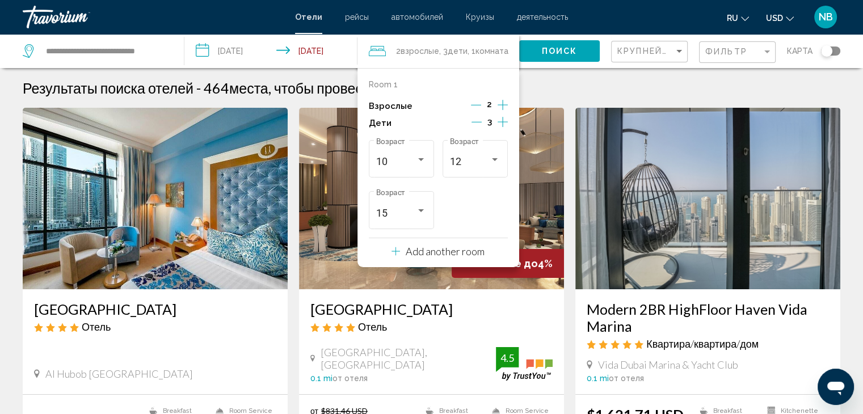
click at [476, 107] on icon "Decrement adults" at bounding box center [476, 105] width 10 height 10
click at [477, 123] on icon "Decrement children" at bounding box center [476, 122] width 10 height 10
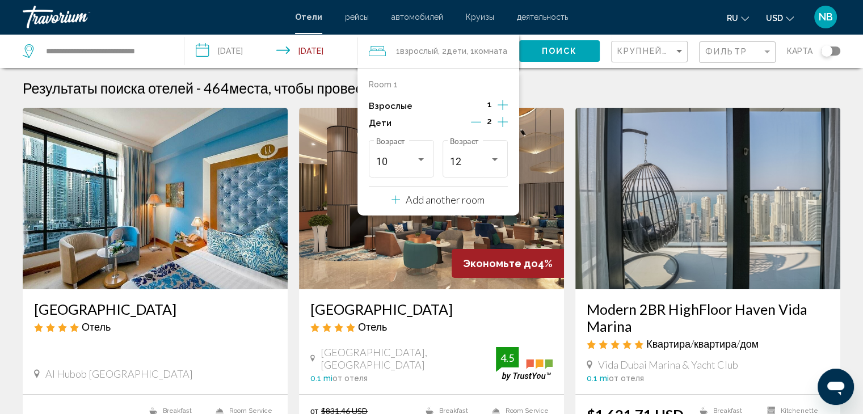
click at [461, 198] on p "Add another room" at bounding box center [445, 199] width 79 height 12
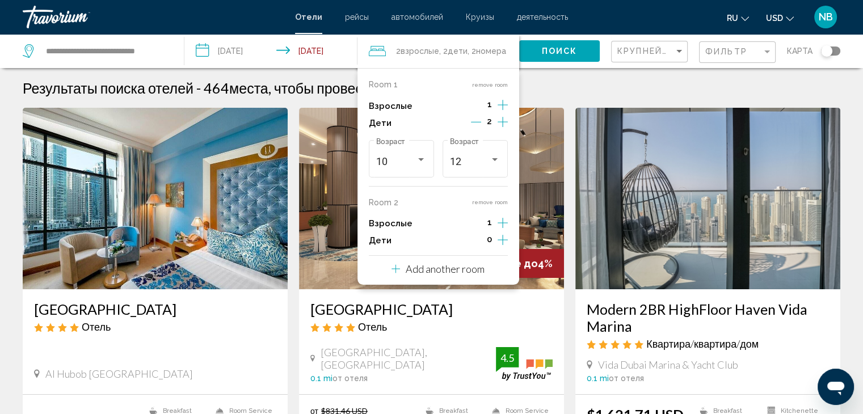
click at [502, 127] on icon "Increment children" at bounding box center [503, 122] width 10 height 10
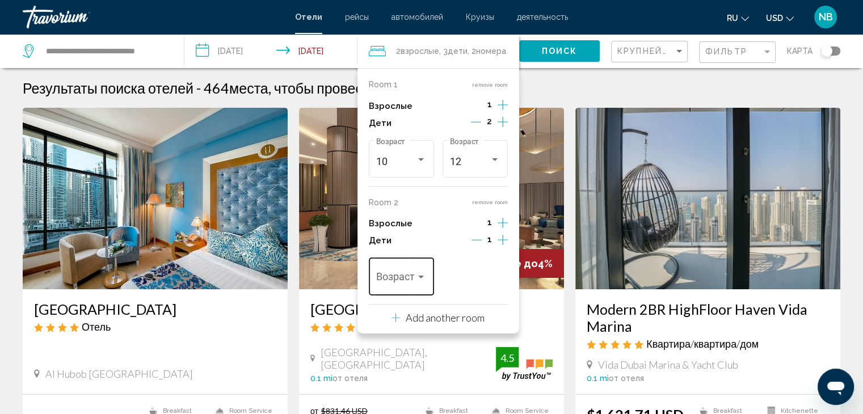
click at [418, 283] on div "Travelers: 2 adults, 3 children" at bounding box center [401, 279] width 50 height 11
click at [388, 344] on span "15" at bounding box center [401, 342] width 50 height 31
click at [561, 50] on span "Поиск" at bounding box center [560, 51] width 36 height 9
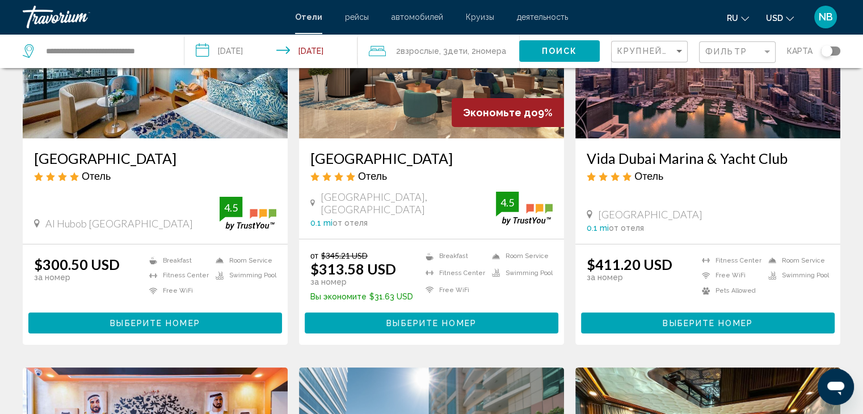
scroll to position [170, 0]
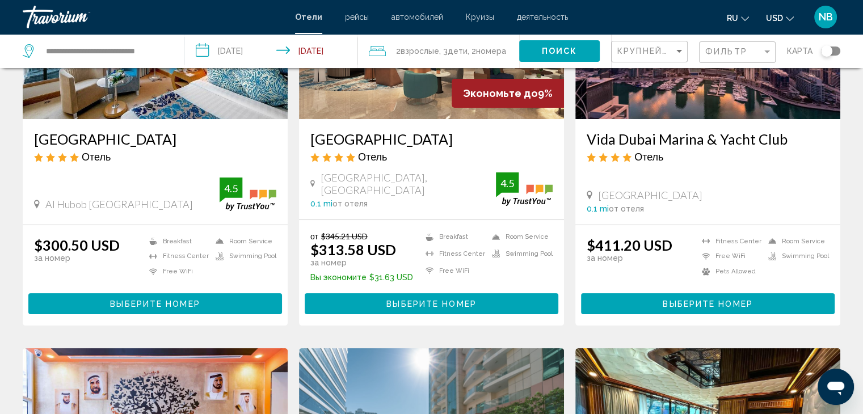
click at [134, 301] on span "Выберите номер" at bounding box center [155, 304] width 90 height 9
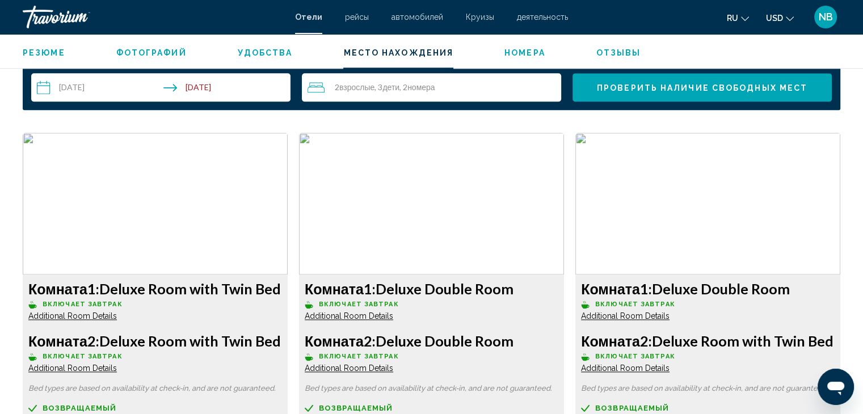
scroll to position [1247, 0]
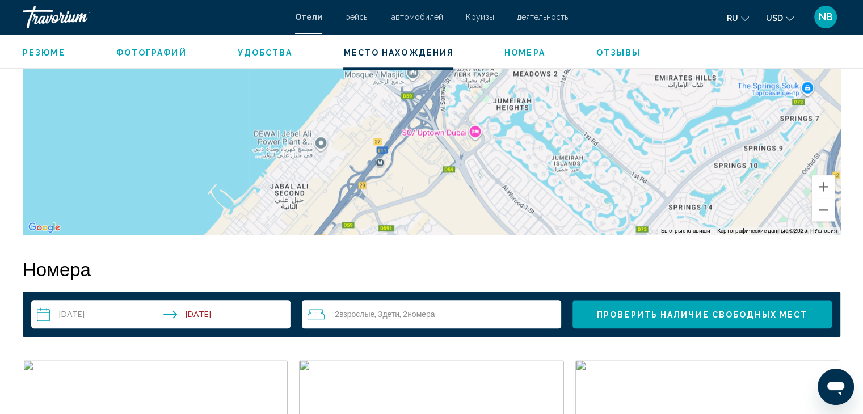
click at [526, 15] on span "деятельность" at bounding box center [542, 16] width 51 height 9
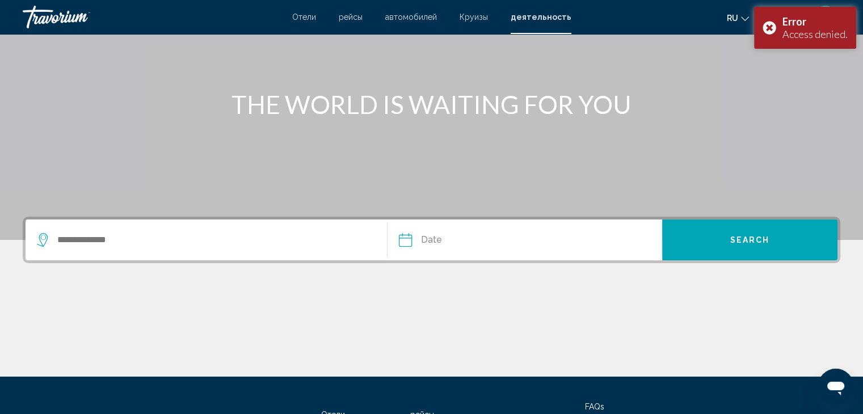
scroll to position [170, 0]
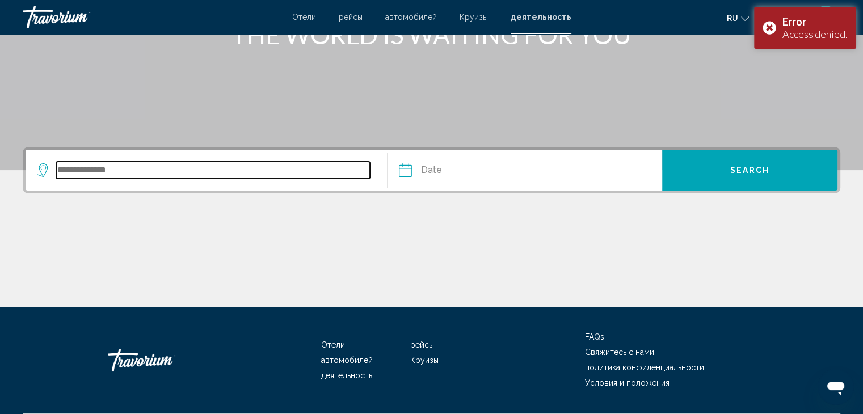
click at [88, 174] on input "Search widget" at bounding box center [213, 170] width 314 height 17
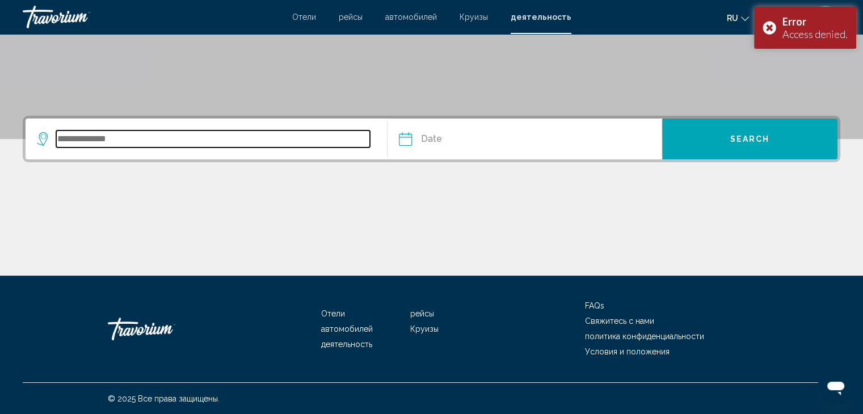
scroll to position [202, 0]
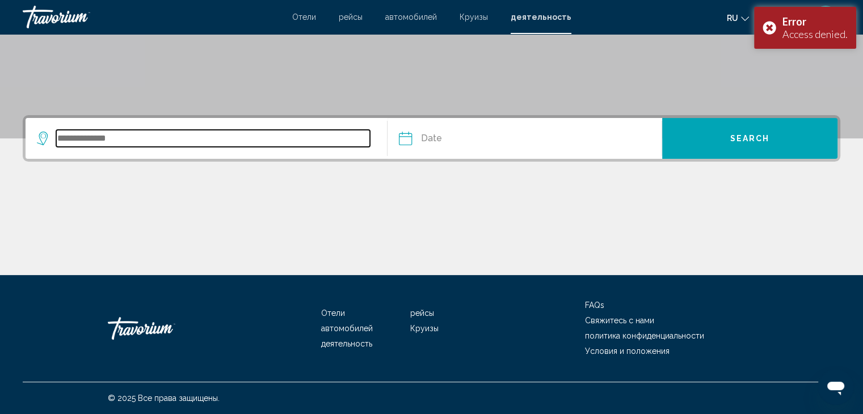
click at [82, 143] on input "Search widget" at bounding box center [213, 138] width 314 height 17
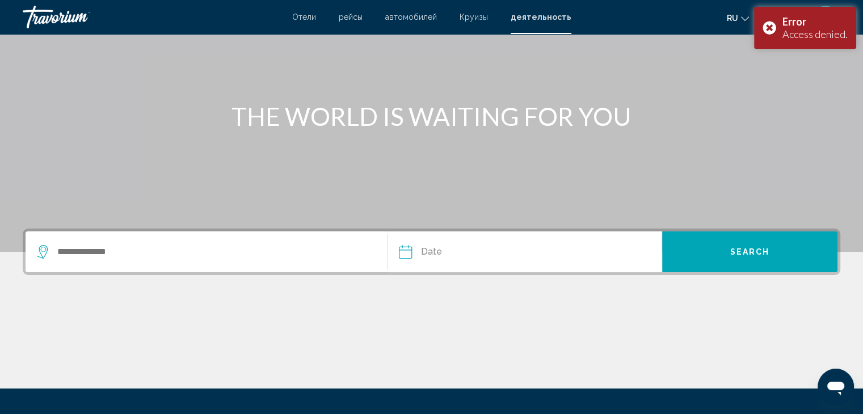
click at [436, 259] on input "Date" at bounding box center [464, 253] width 136 height 44
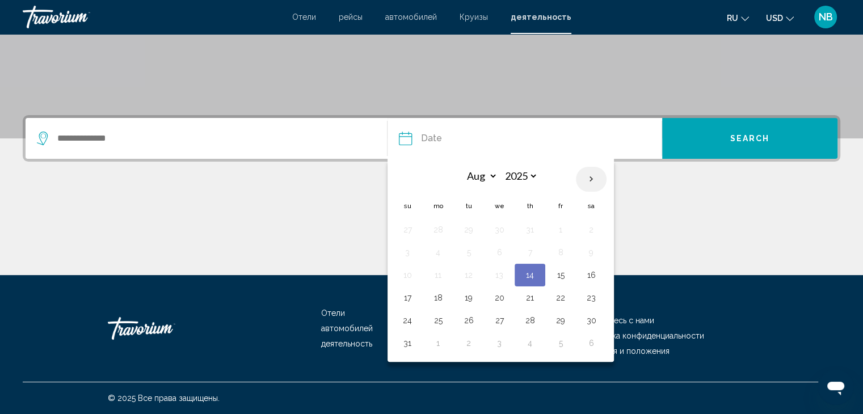
click at [592, 176] on th "Next month" at bounding box center [591, 179] width 31 height 25
select select "*"
drag, startPoint x: 437, startPoint y: 299, endPoint x: 446, endPoint y: 300, distance: 9.7
click at [437, 299] on button "22" at bounding box center [438, 298] width 18 height 16
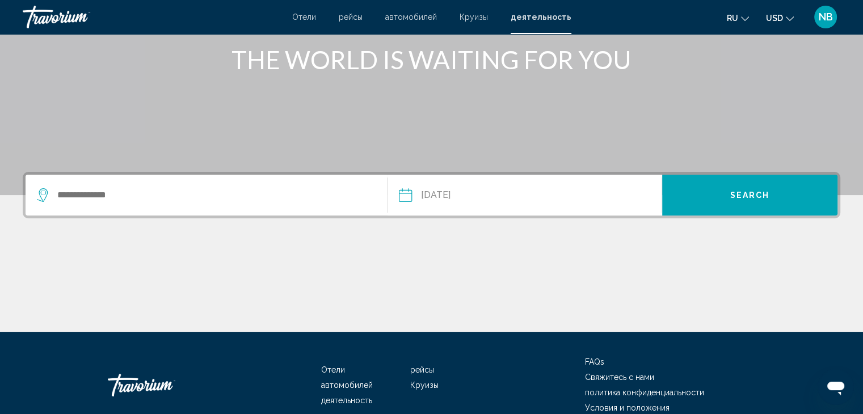
click at [465, 205] on input "**********" at bounding box center [464, 197] width 136 height 44
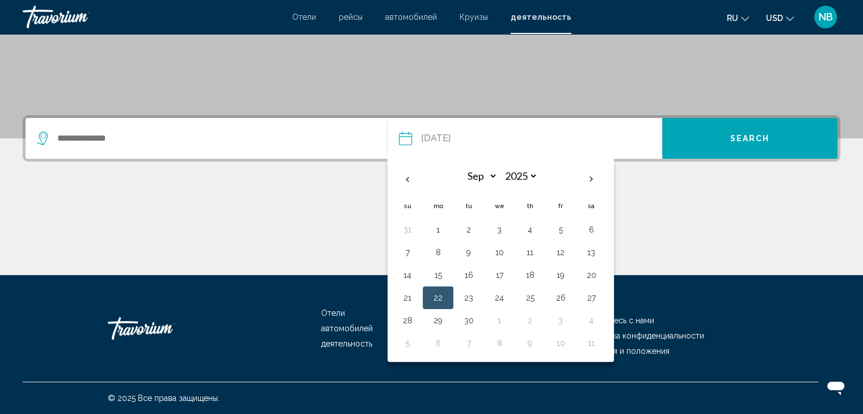
click at [474, 296] on button "23" at bounding box center [469, 298] width 18 height 16
type input "**********"
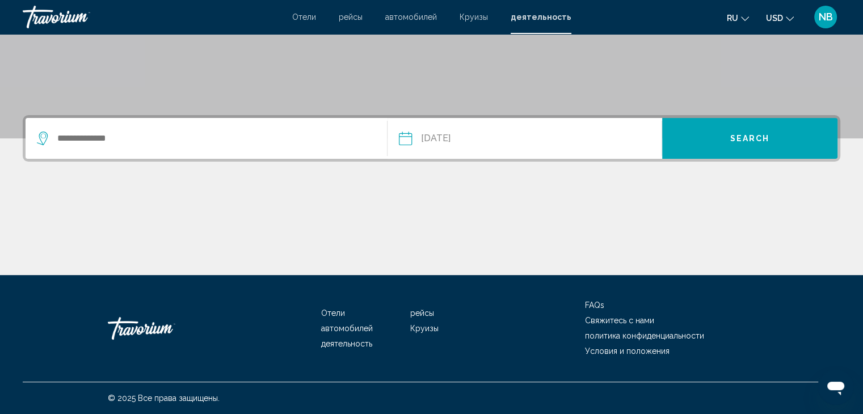
click at [748, 138] on span "Search" at bounding box center [750, 138] width 40 height 9
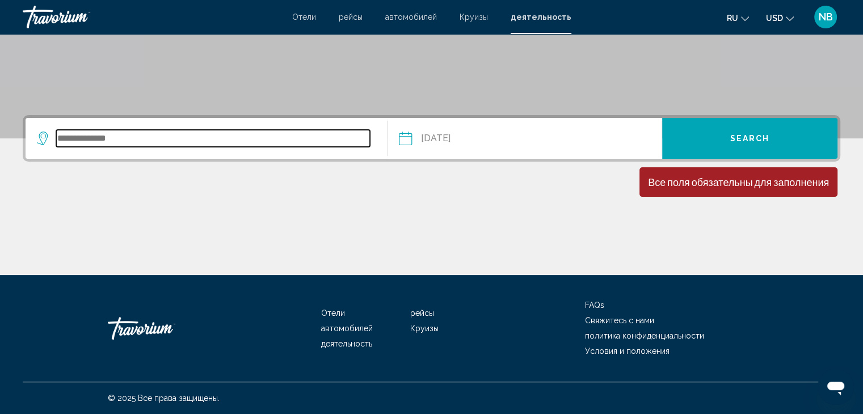
click at [104, 138] on input "Search widget" at bounding box center [213, 138] width 314 height 17
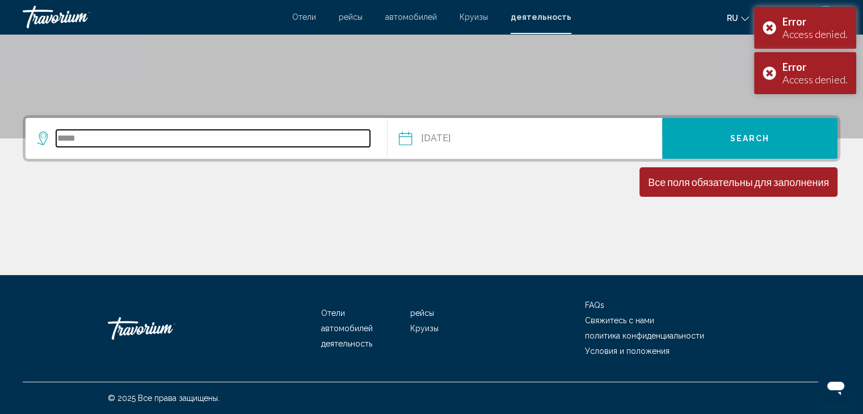
type input "*****"
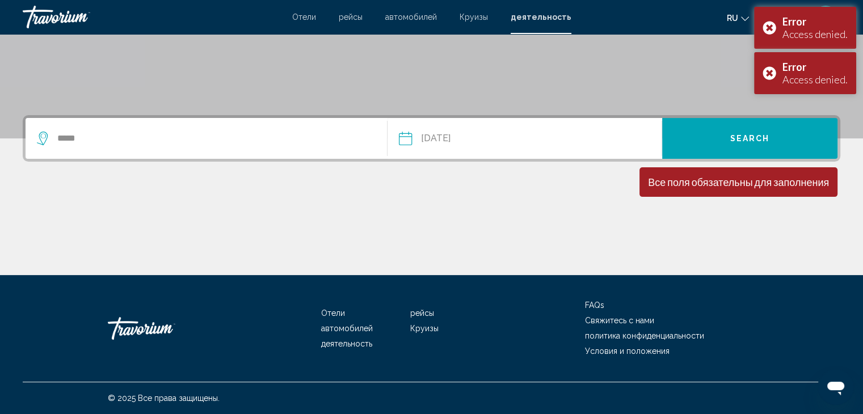
click at [777, 153] on button "Search" at bounding box center [749, 138] width 175 height 41
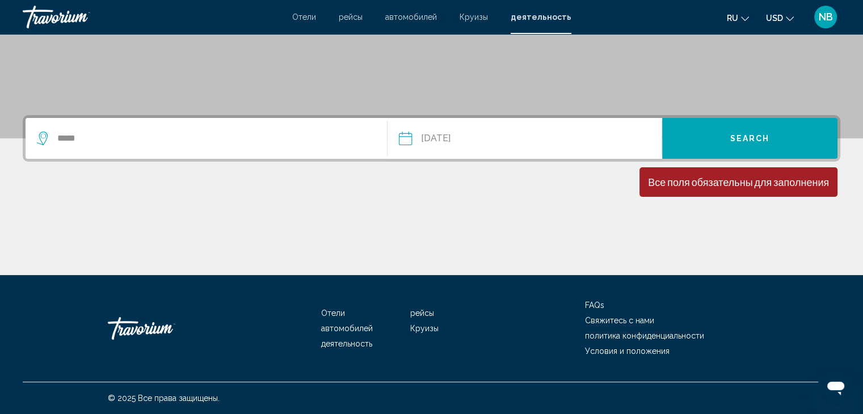
click at [774, 148] on button "Search" at bounding box center [749, 138] width 175 height 41
click at [776, 148] on button "Search" at bounding box center [749, 138] width 175 height 41
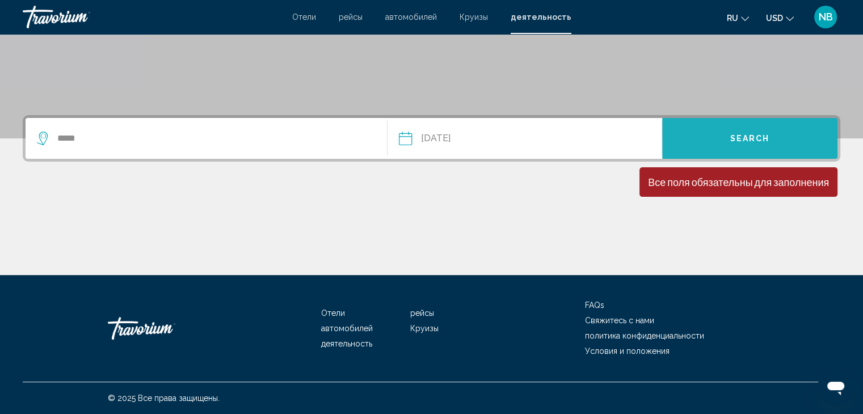
click at [777, 148] on button "Search" at bounding box center [749, 138] width 175 height 41
click at [778, 148] on button "Search" at bounding box center [749, 138] width 175 height 41
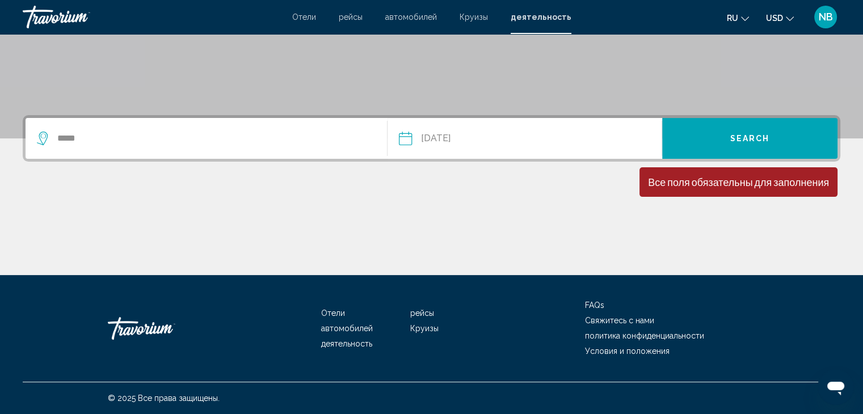
click at [779, 149] on button "Search" at bounding box center [749, 138] width 175 height 41
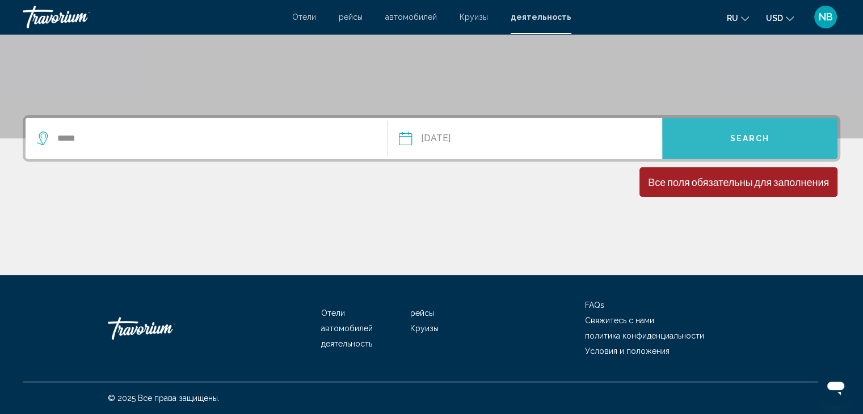
click at [779, 149] on button "Search" at bounding box center [749, 138] width 175 height 41
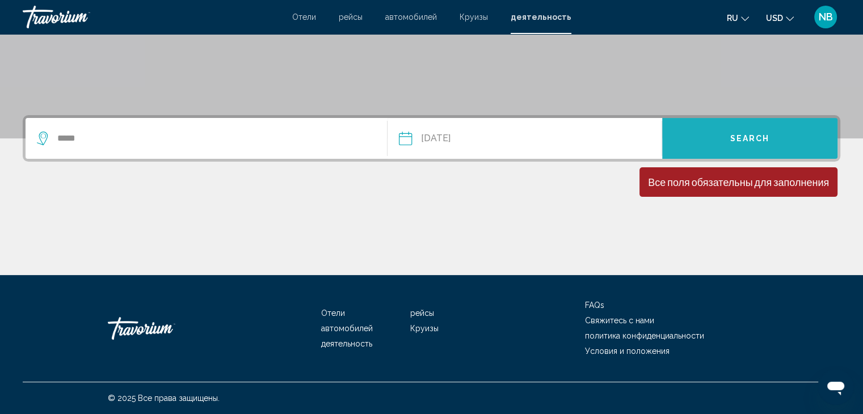
click at [779, 149] on button "Search" at bounding box center [749, 138] width 175 height 41
click at [778, 149] on button "Search" at bounding box center [749, 138] width 175 height 41
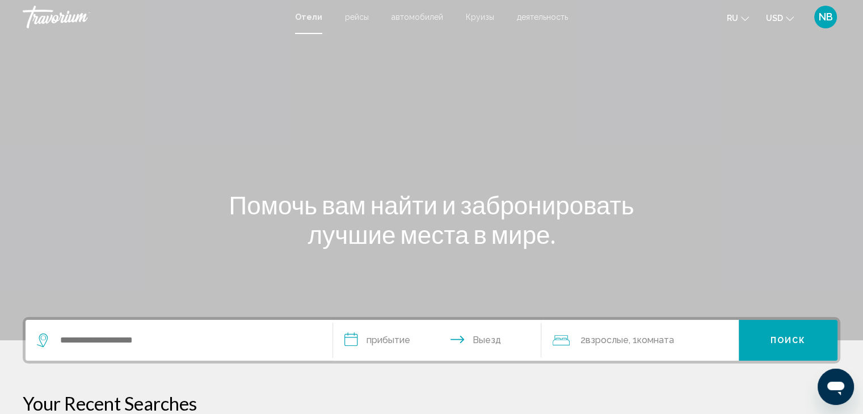
click at [538, 16] on span "деятельность" at bounding box center [542, 16] width 51 height 9
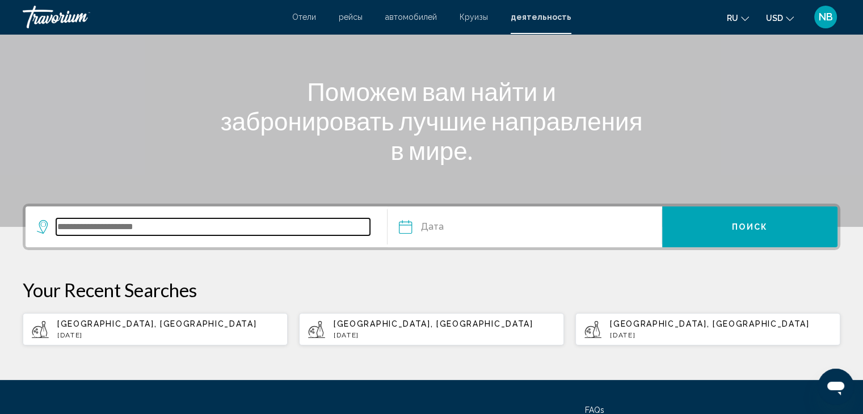
click at [98, 225] on input "Search widget" at bounding box center [213, 226] width 314 height 17
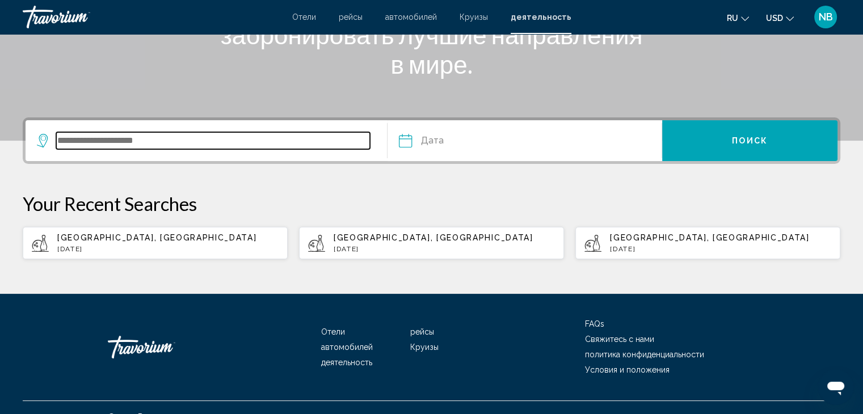
scroll to position [218, 0]
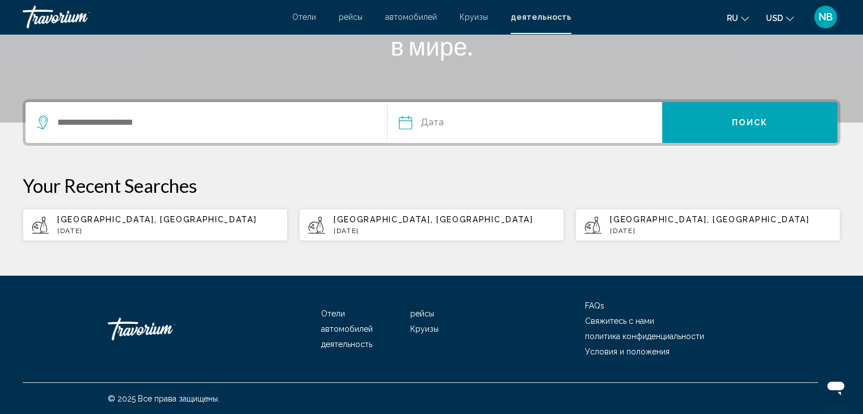
click at [123, 222] on span "[GEOGRAPHIC_DATA], [GEOGRAPHIC_DATA]" at bounding box center [156, 219] width 199 height 9
type input "**********"
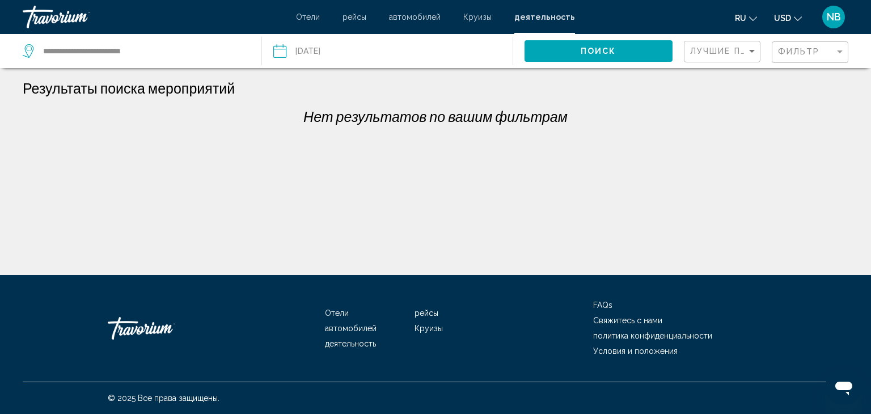
click at [297, 49] on input "Date: Feb 22, 2025" at bounding box center [333, 52] width 124 height 37
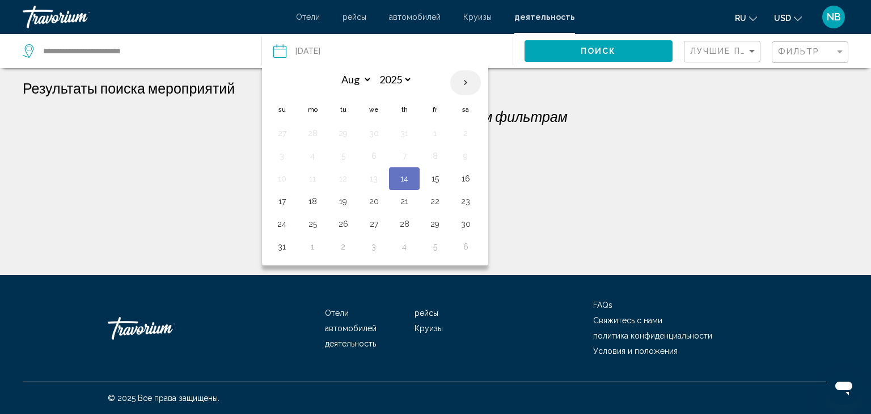
click at [465, 82] on th "Next month" at bounding box center [465, 82] width 31 height 25
click at [466, 82] on th "Next month" at bounding box center [465, 82] width 31 height 25
click at [284, 81] on th "Previous month" at bounding box center [282, 82] width 31 height 25
click at [287, 81] on th "Previous month" at bounding box center [282, 82] width 31 height 25
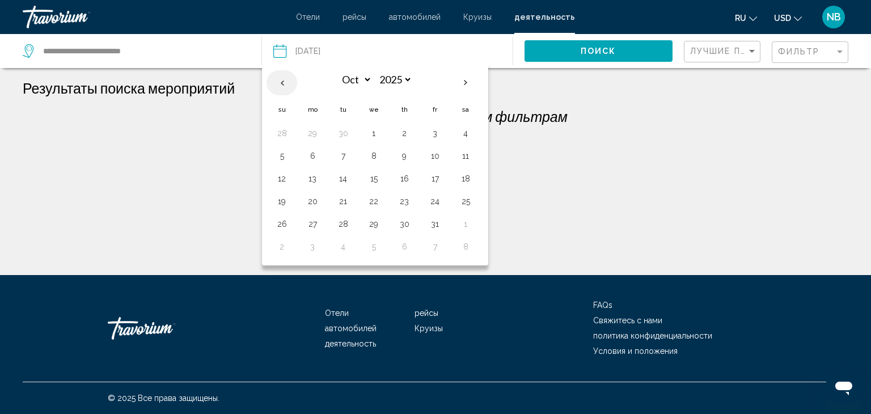
select select "*"
click at [341, 197] on button "23" at bounding box center [343, 201] width 18 height 16
type input "**********"
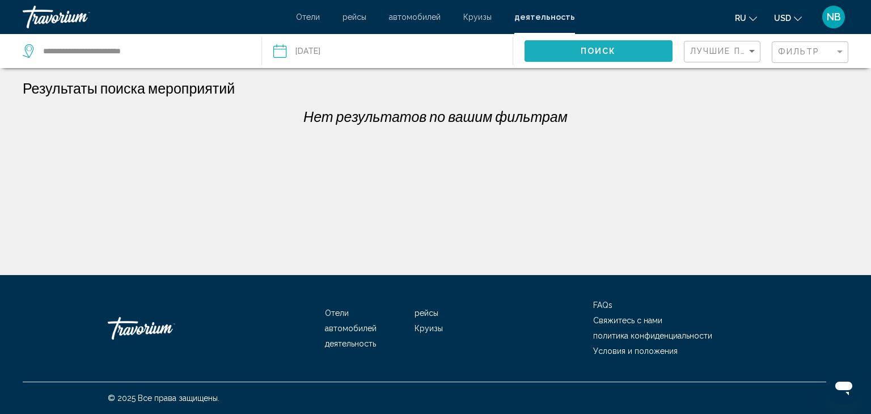
click at [579, 58] on button "Поиск" at bounding box center [599, 50] width 149 height 21
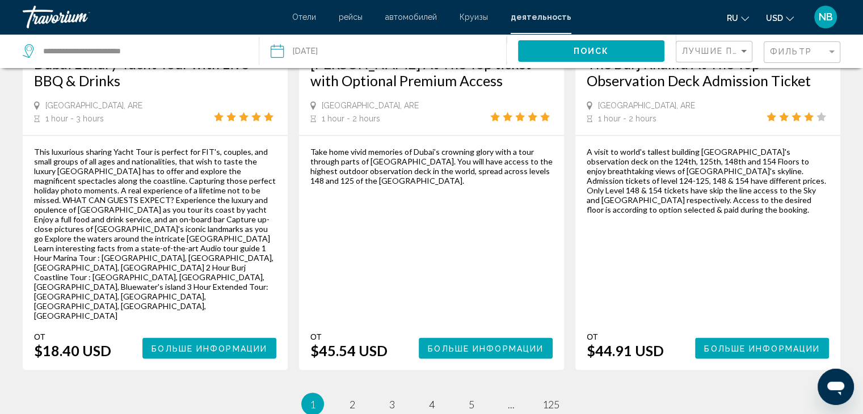
scroll to position [1855, 0]
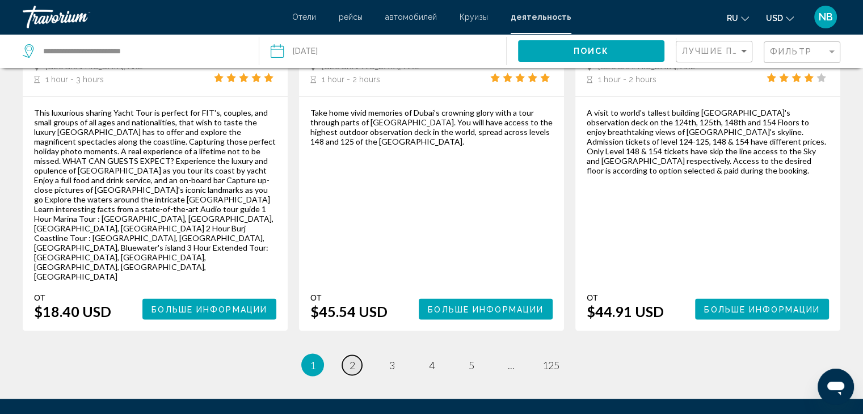
click at [349, 355] on link "page 2" at bounding box center [352, 365] width 20 height 20
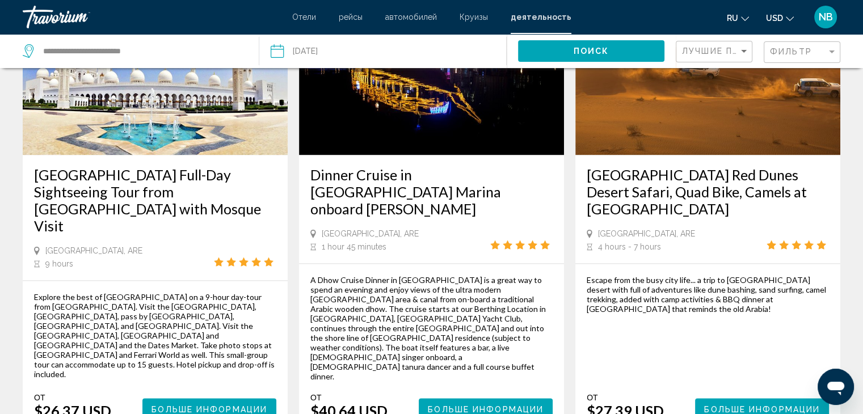
scroll to position [1759, 0]
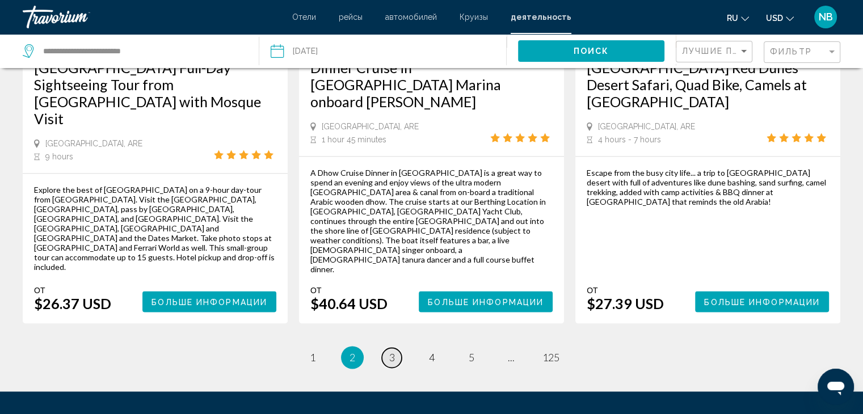
click at [386, 348] on link "page 3" at bounding box center [392, 358] width 20 height 20
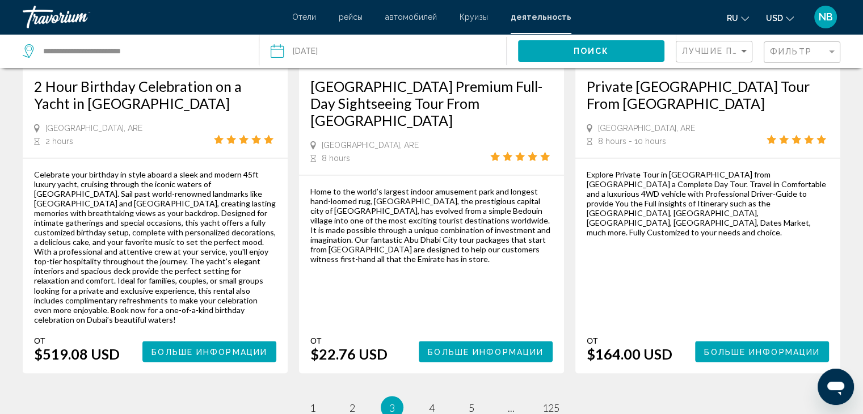
scroll to position [1872, 0]
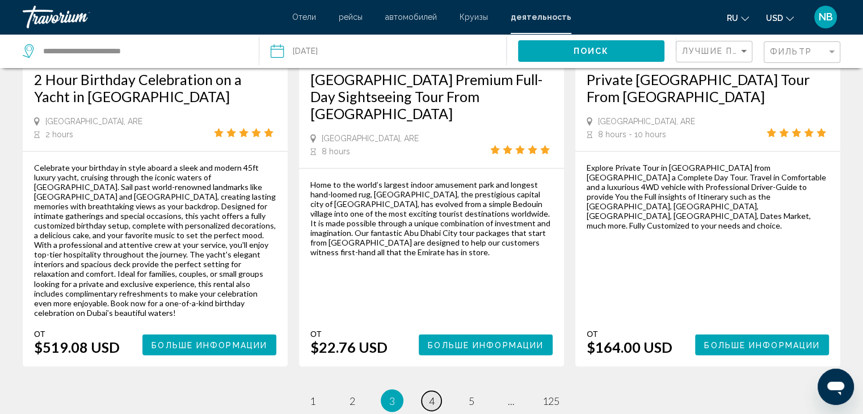
click at [426, 391] on link "page 4" at bounding box center [432, 401] width 20 height 20
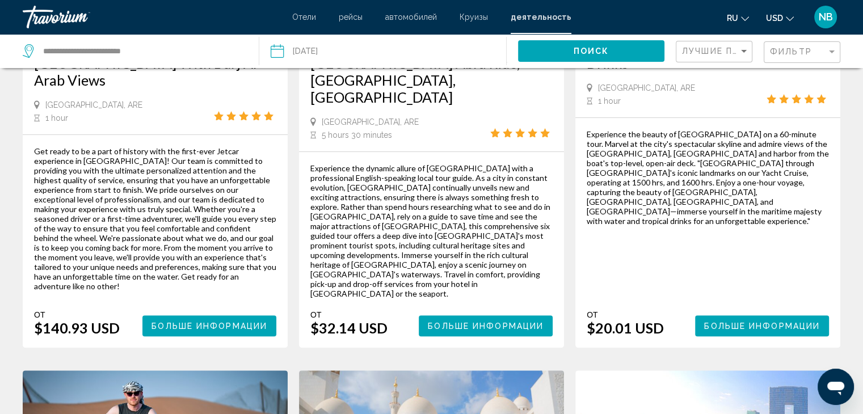
scroll to position [284, 0]
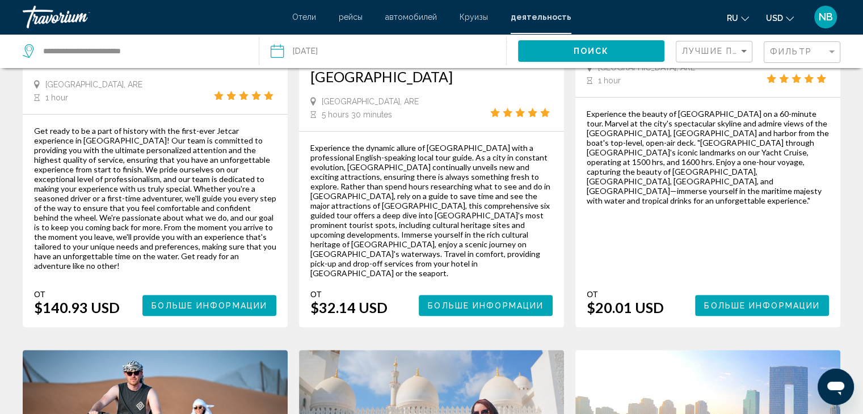
click at [735, 301] on span "Больше информации" at bounding box center [762, 305] width 116 height 9
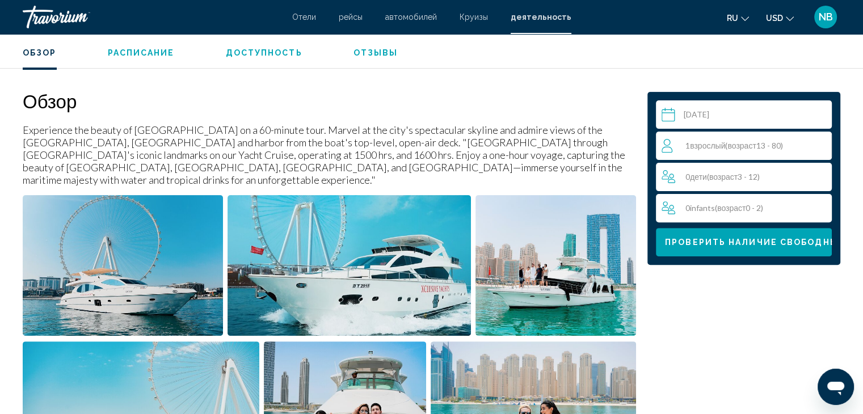
scroll to position [454, 0]
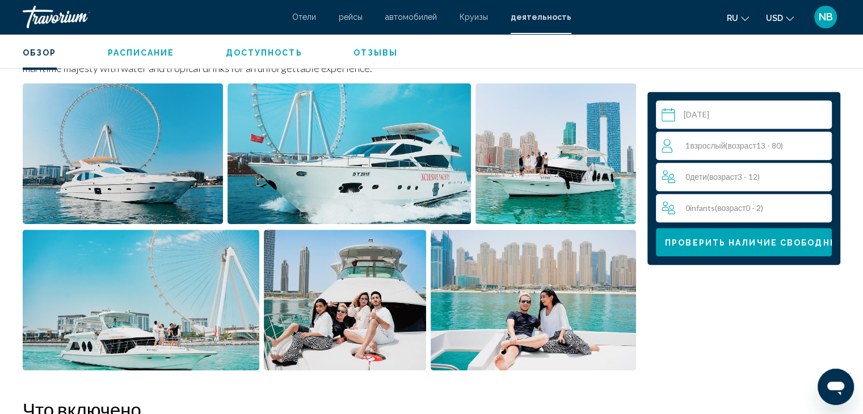
click at [711, 149] on span "Взрослый" at bounding box center [707, 146] width 35 height 10
click at [823, 144] on icon "Increment adults" at bounding box center [820, 145] width 10 height 14
click at [820, 178] on icon "Increment children" at bounding box center [821, 176] width 10 height 10
click at [824, 174] on icon "Increment children" at bounding box center [821, 177] width 10 height 14
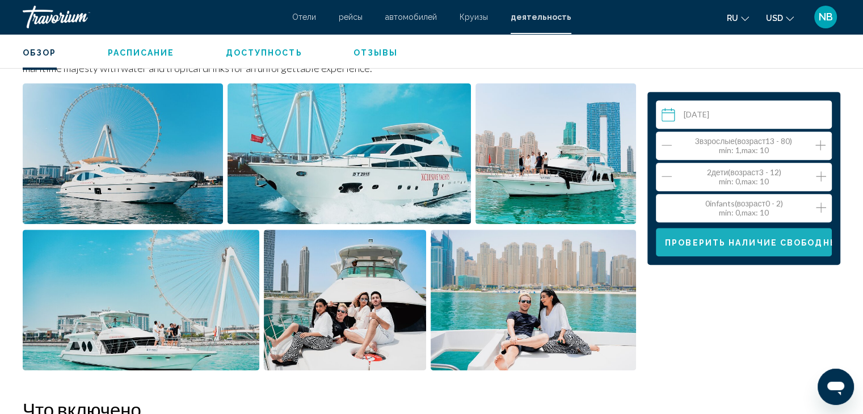
click at [773, 243] on span "Проверить наличие свободных мест" at bounding box center [770, 242] width 210 height 9
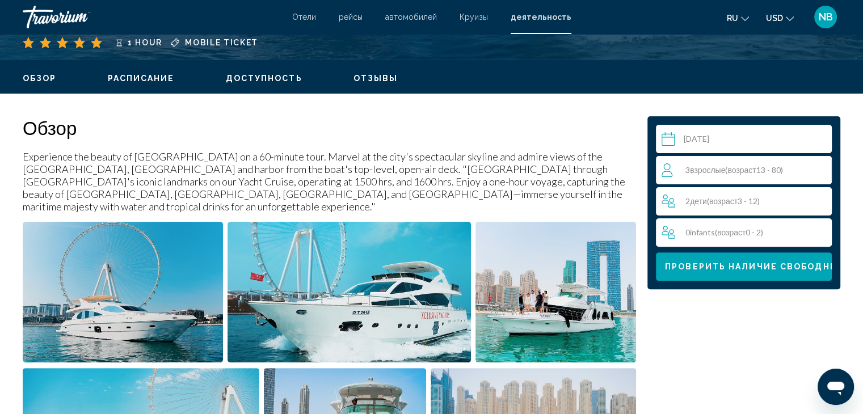
scroll to position [295, 0]
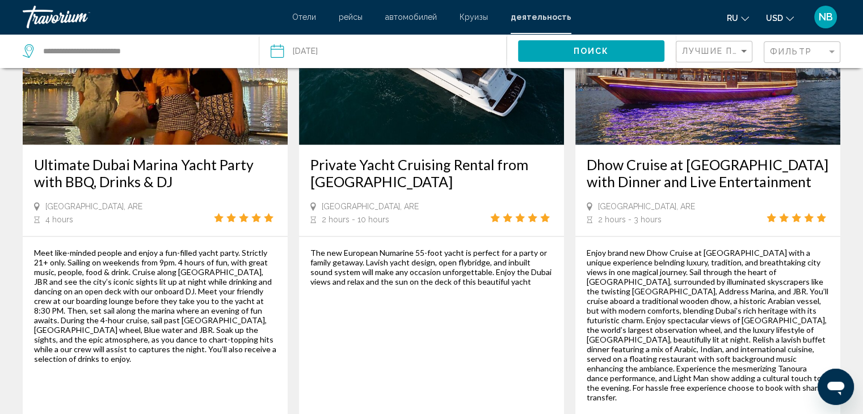
scroll to position [1702, 0]
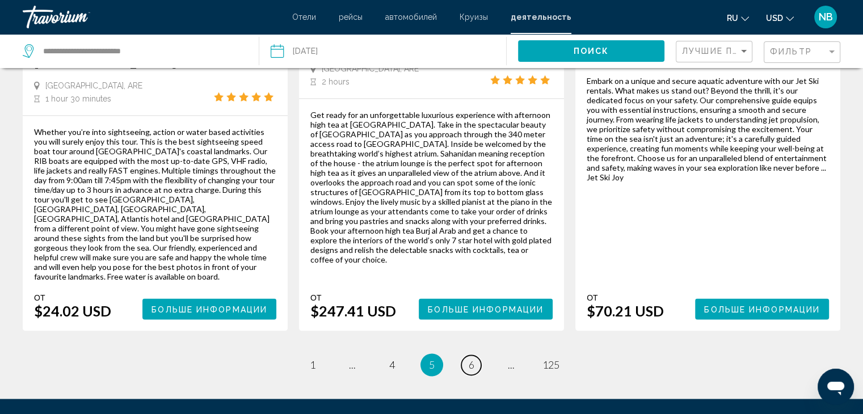
scroll to position [1768, 0]
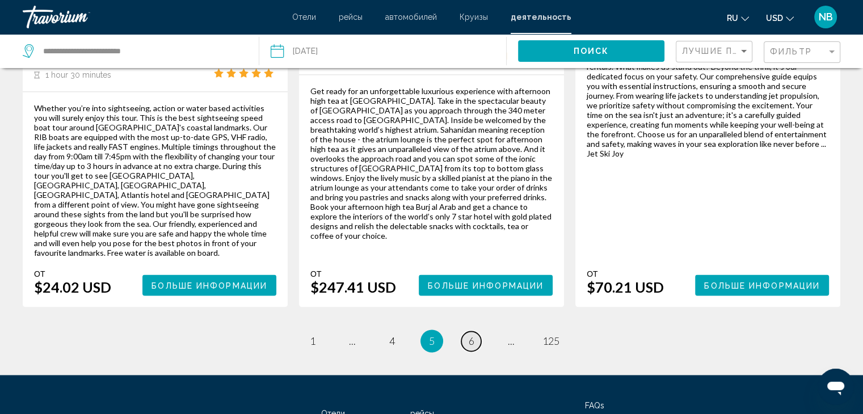
click at [462, 331] on link "page 6" at bounding box center [471, 341] width 20 height 20
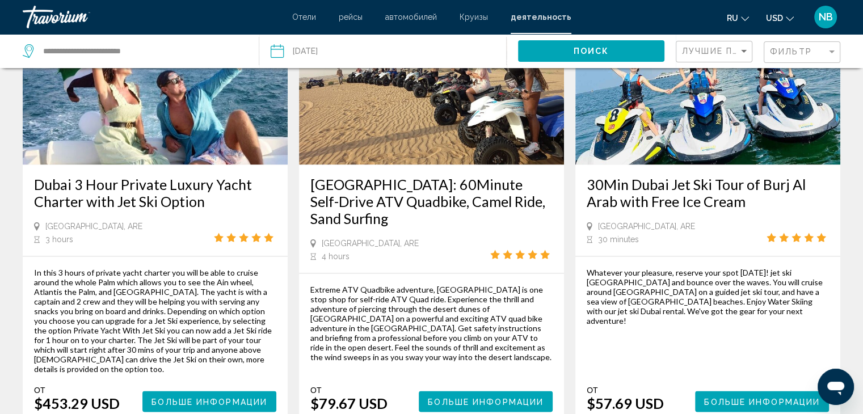
scroll to position [1759, 0]
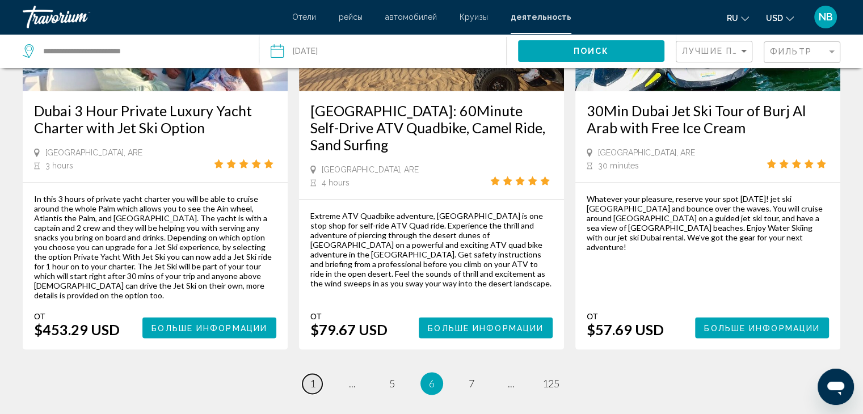
click at [307, 374] on link "page 1" at bounding box center [312, 384] width 20 height 20
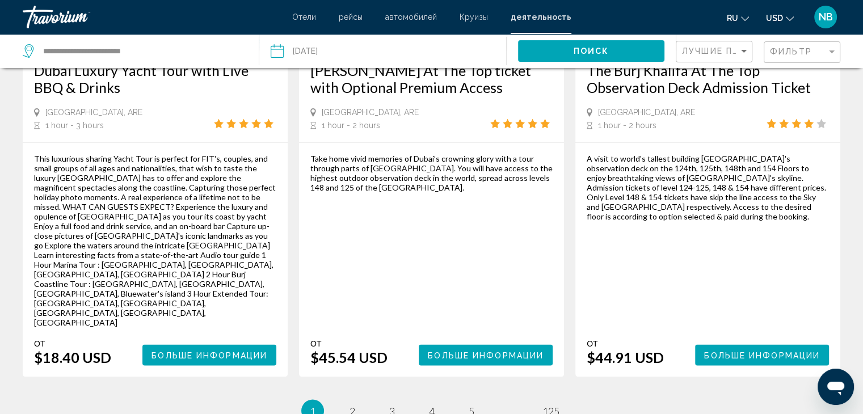
scroll to position [1855, 0]
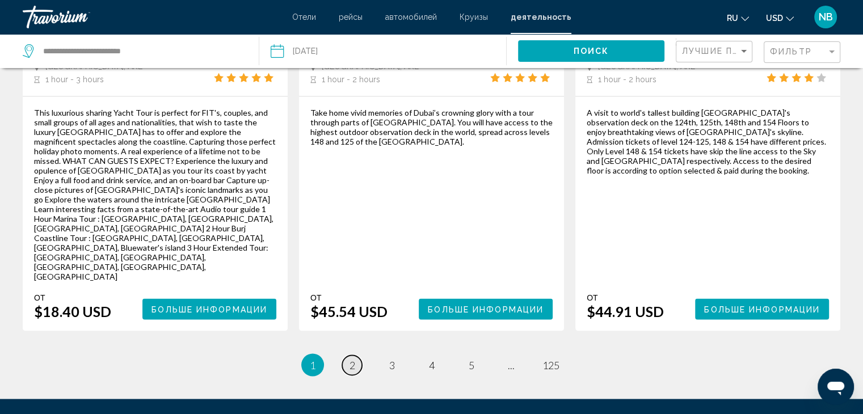
click at [350, 359] on span "2" at bounding box center [352, 365] width 6 height 12
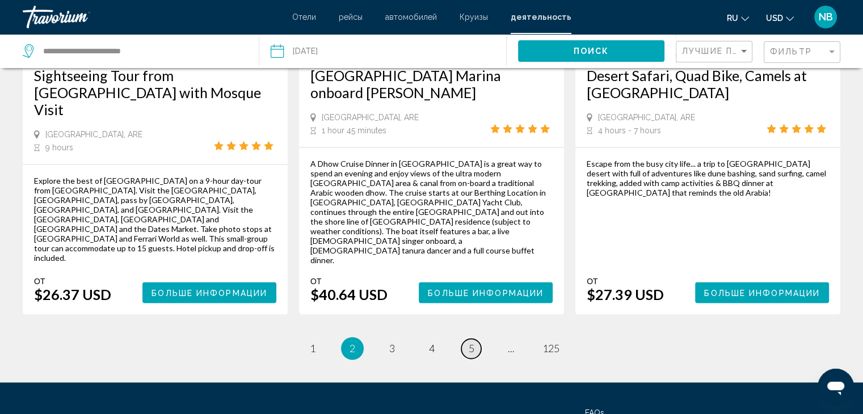
click at [473, 342] on span "5" at bounding box center [472, 348] width 6 height 12
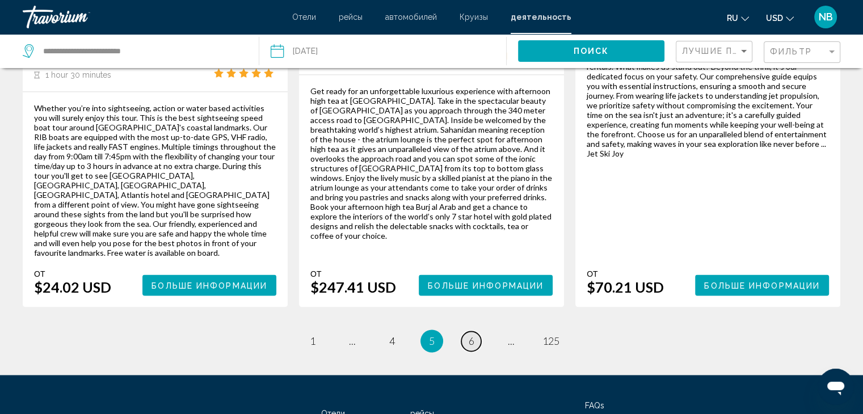
click at [466, 331] on link "page 6" at bounding box center [471, 341] width 20 height 20
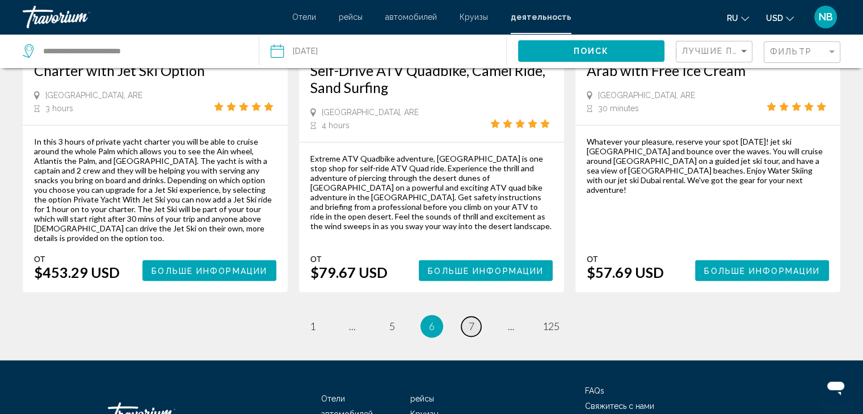
click at [472, 317] on link "page 7" at bounding box center [471, 327] width 20 height 20
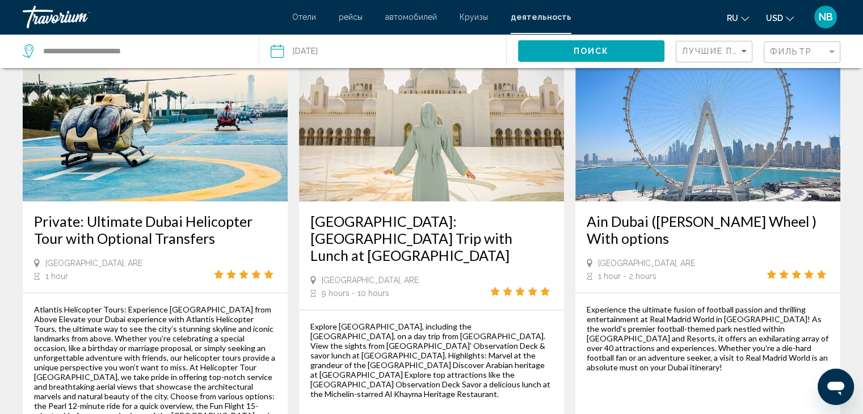
scroll to position [567, 0]
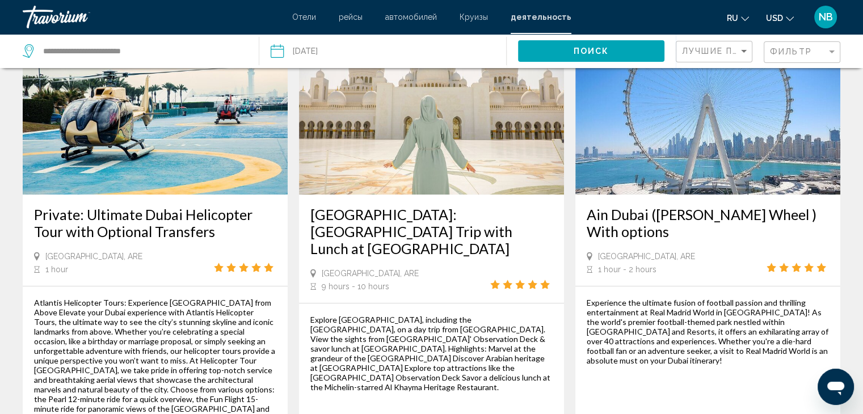
click at [632, 207] on h3 "Ain Dubai ([PERSON_NAME] Wheel ) With options" at bounding box center [708, 223] width 242 height 34
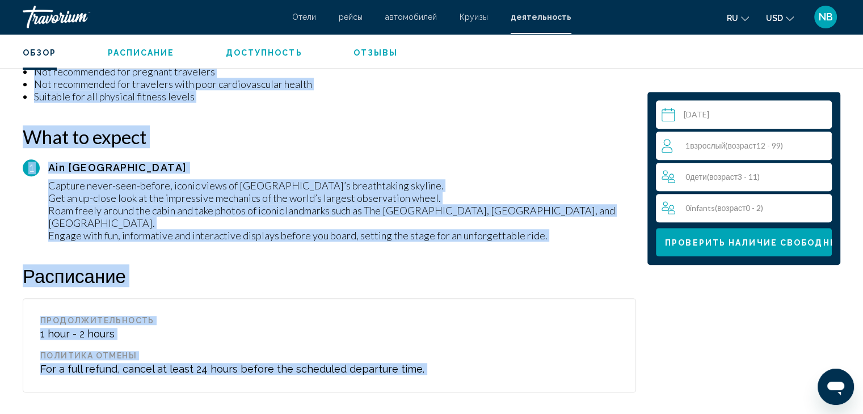
scroll to position [971, 0]
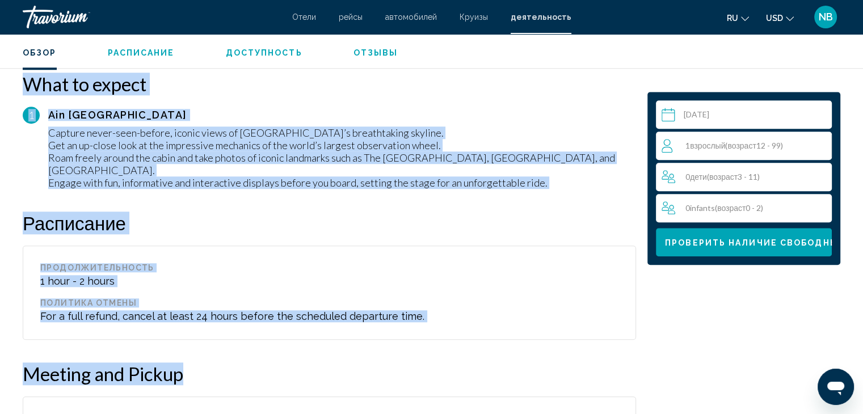
drag, startPoint x: 28, startPoint y: 99, endPoint x: 206, endPoint y: 338, distance: 297.5
click at [206, 338] on div "Обзор Experience the ultimate fusion of football passion and thrilling entertai…" at bounding box center [329, 282] width 625 height 1642
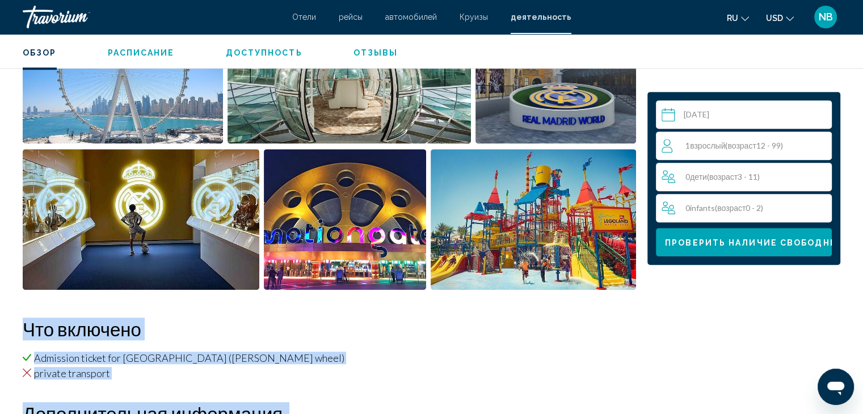
scroll to position [517, 0]
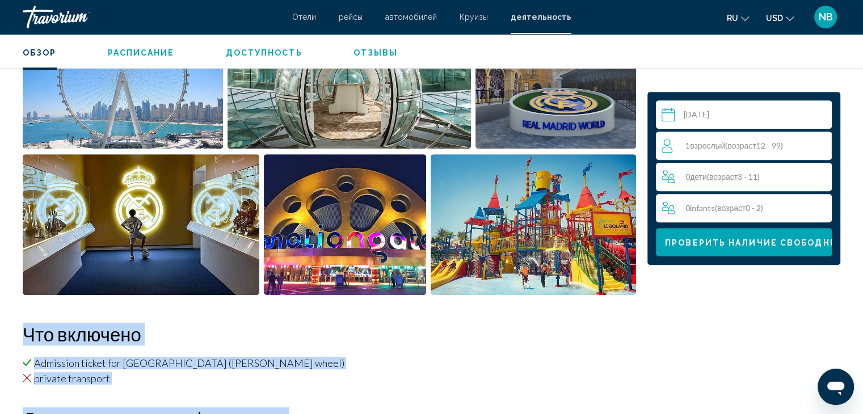
click at [688, 142] on span "1 Взрослый Взрослые ( возраст 12 - 99)" at bounding box center [734, 146] width 98 height 10
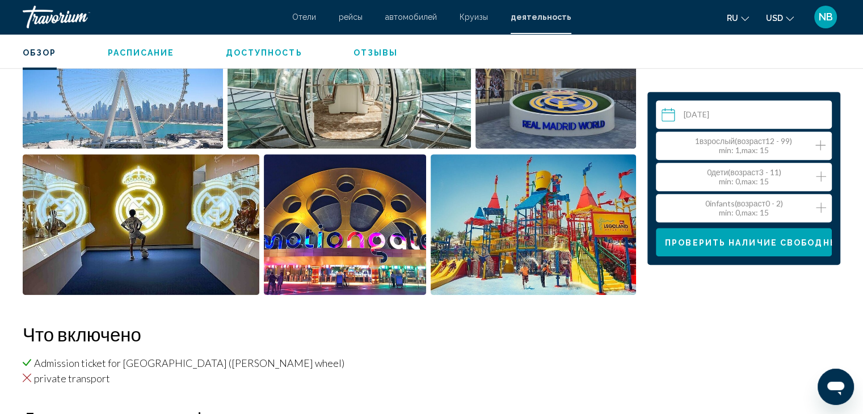
click at [833, 151] on div "Выберите дату [DATE] авг. **** ***** **** **** *** **** **** **** ***** **** **…" at bounding box center [743, 178] width 193 height 173
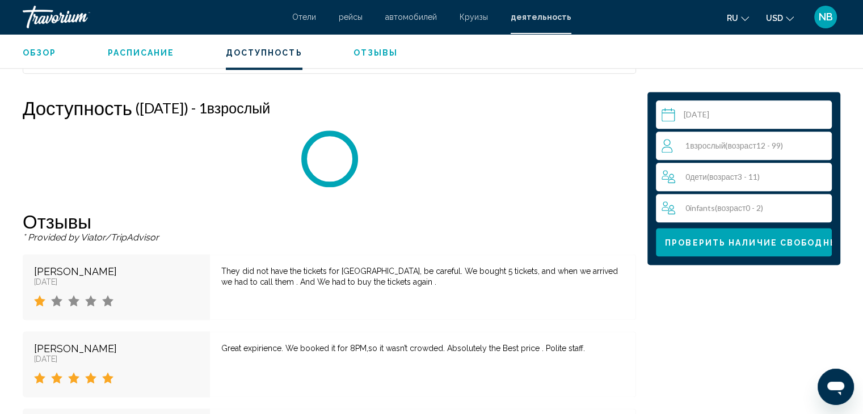
scroll to position [1391, 0]
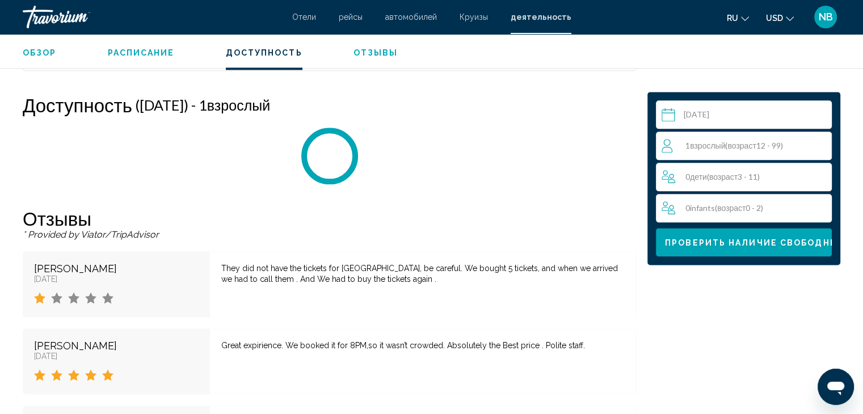
click at [788, 150] on div "1 Взрослый Взрослые ( возраст 12 - 99)" at bounding box center [747, 146] width 170 height 14
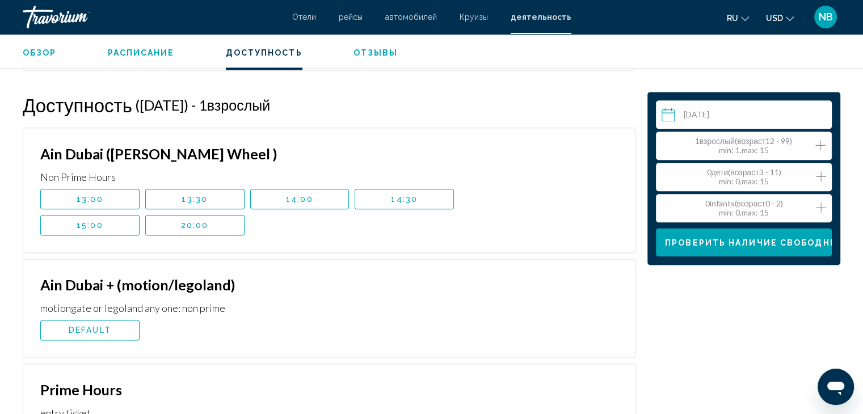
click at [824, 141] on icon "Increment adults" at bounding box center [820, 145] width 10 height 14
click at [825, 141] on div "2 Взрослый Взрослые ( возраст 12 - 99) min : 1, max : 15" at bounding box center [747, 146] width 170 height 18
click at [826, 142] on div "2 Взрослый Взрослые ( возраст 12 - 99) min : 1, max : 15" at bounding box center [747, 146] width 170 height 18
click at [824, 147] on icon "Increment adults" at bounding box center [820, 145] width 10 height 14
click at [820, 148] on icon "Increment adults" at bounding box center [820, 145] width 10 height 10
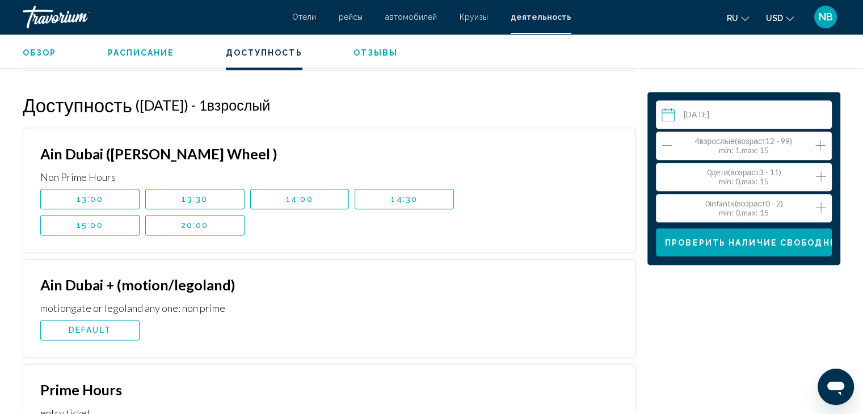
click at [817, 179] on icon "Increment children" at bounding box center [821, 177] width 10 height 14
click at [714, 242] on span "Проверить наличие свободных мест" at bounding box center [770, 242] width 210 height 9
click at [675, 246] on span "Проверить наличие свободных мест" at bounding box center [770, 242] width 210 height 9
click at [111, 215] on button "15:00" at bounding box center [89, 225] width 99 height 20
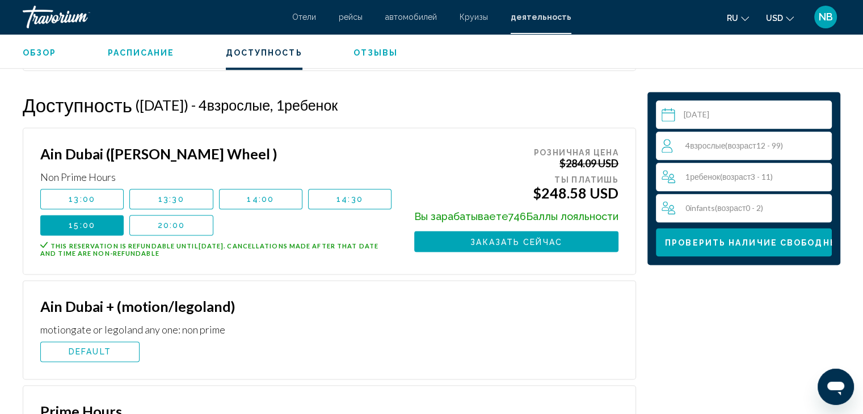
click at [556, 237] on span "Заказать сейчас" at bounding box center [516, 241] width 92 height 9
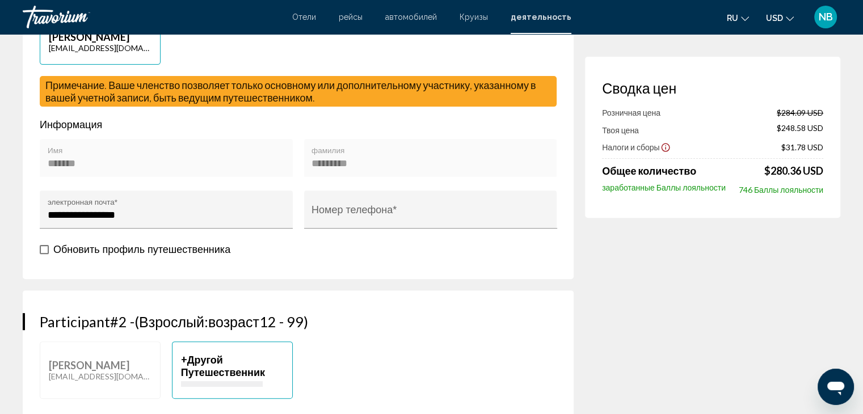
scroll to position [397, 0]
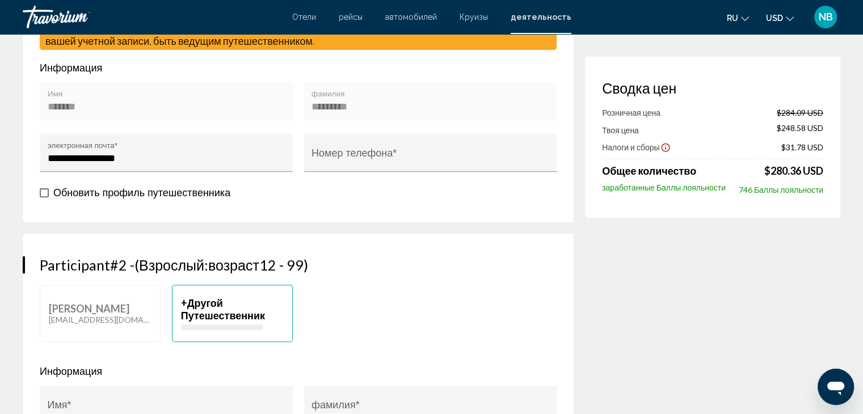
click at [188, 287] on button "+ Другой Путешественник" at bounding box center [232, 313] width 121 height 57
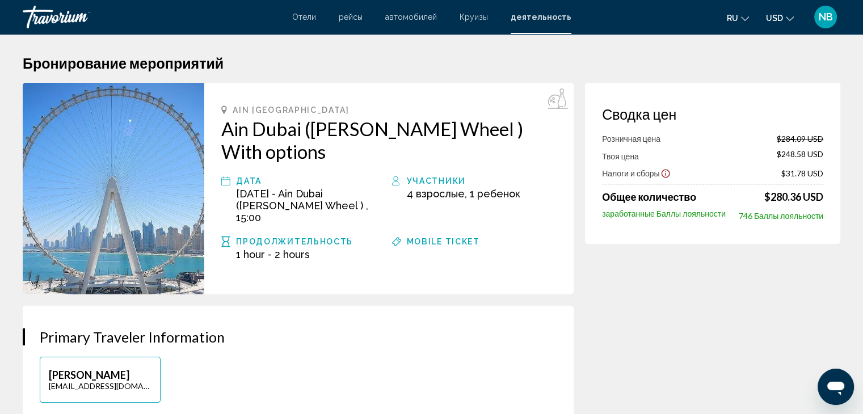
scroll to position [0, 0]
